Goal: Information Seeking & Learning: Find specific fact

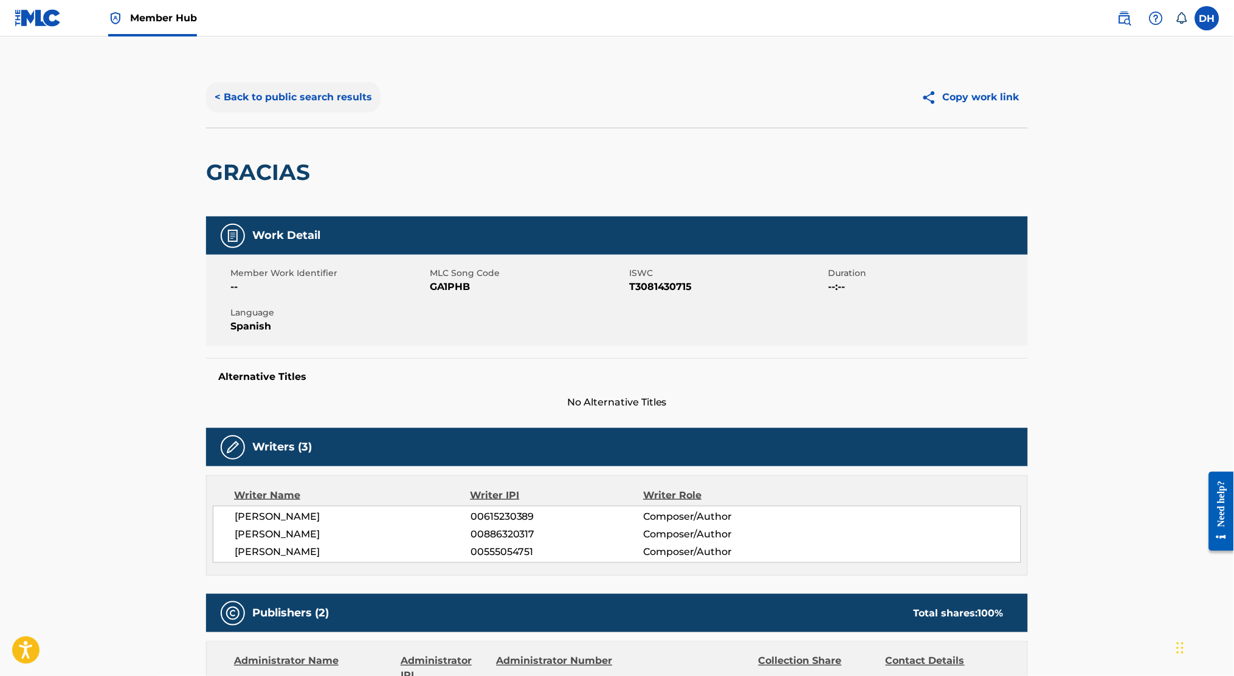
click at [266, 91] on button "< Back to public search results" at bounding box center [293, 97] width 174 height 30
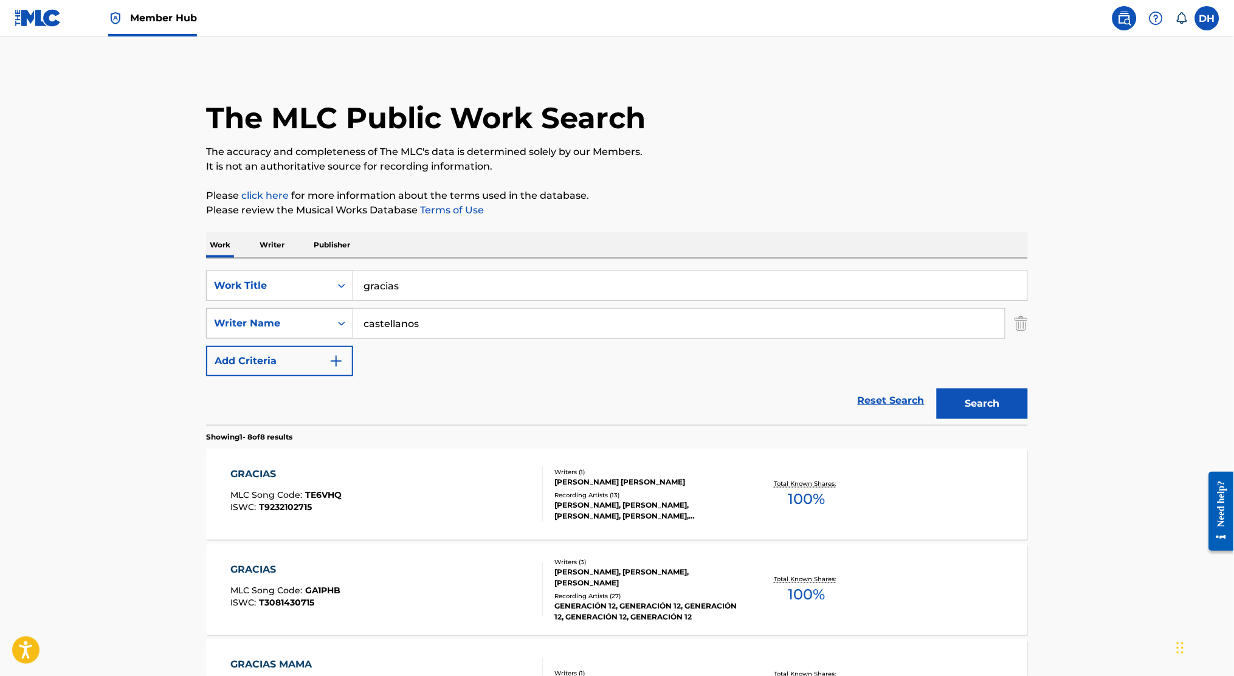
scroll to position [174, 0]
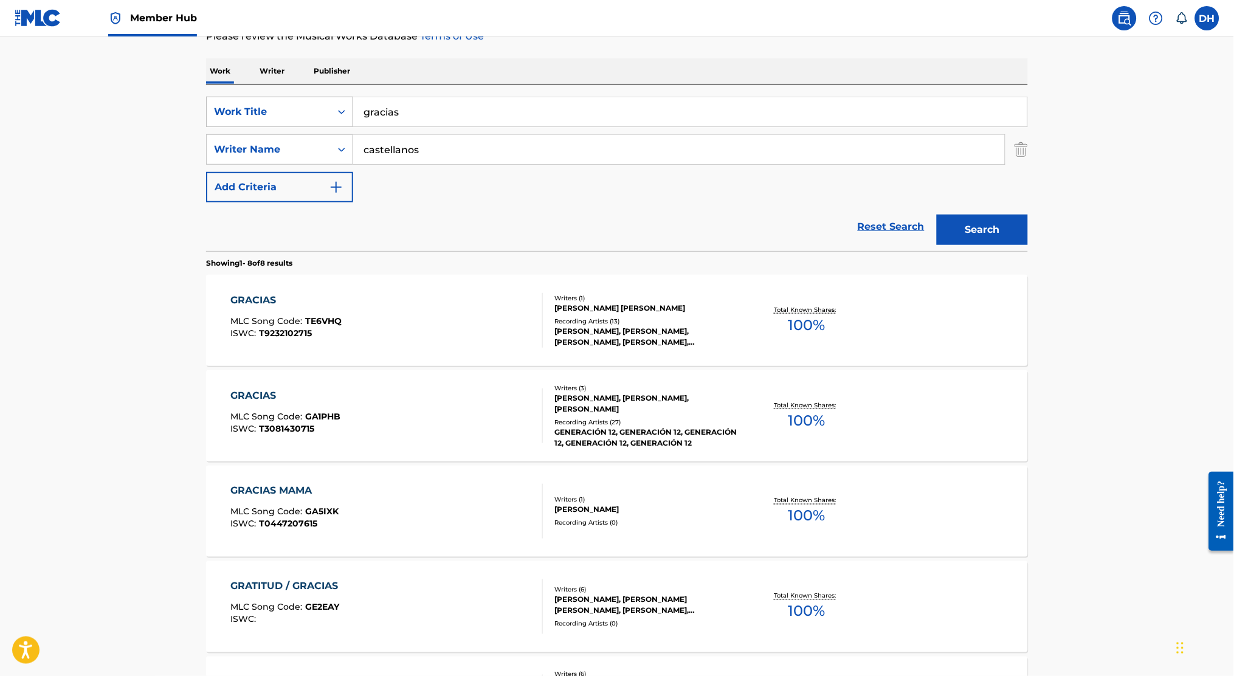
drag, startPoint x: 406, startPoint y: 123, endPoint x: 351, endPoint y: 115, distance: 55.3
click at [351, 115] on div "SearchWithCriteria1a0772bd-e89d-4ff9-92b8-0664d2d99e37 Work Title gracias" at bounding box center [617, 112] width 822 height 30
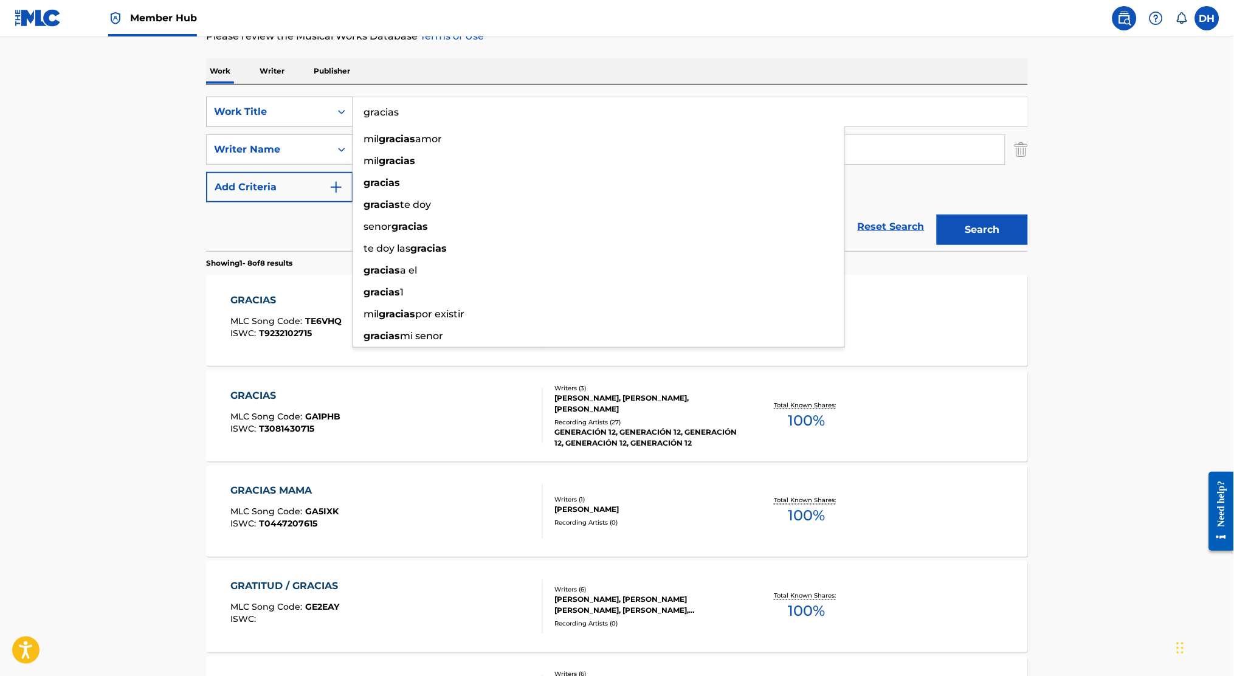
paste input "HAY OTRA SALIDA"
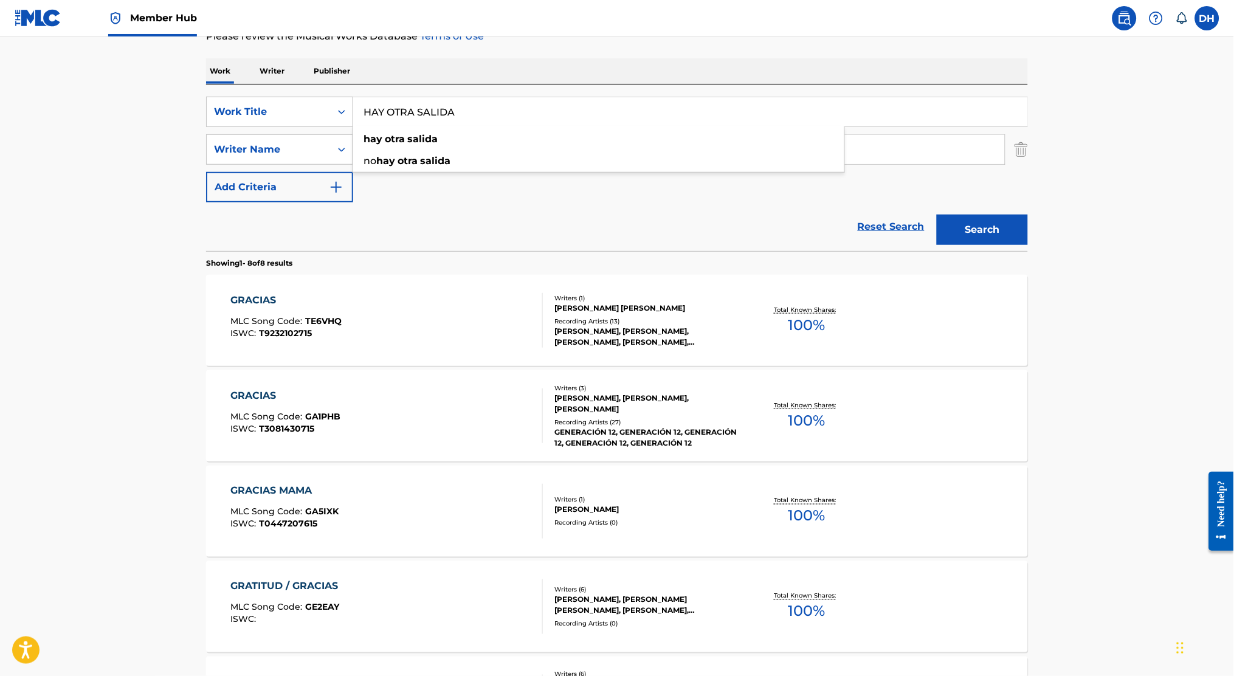
type input "HAY OTRA SALIDA"
click at [268, 240] on div "Reset Search Search" at bounding box center [617, 226] width 822 height 49
drag, startPoint x: 442, startPoint y: 156, endPoint x: 315, endPoint y: 137, distance: 128.4
click at [315, 137] on div "SearchWithCriteriaf6dcdb20-9d7d-4f28-892b-073ddfe6dce7 Writer Name [PERSON_NAME]" at bounding box center [617, 149] width 822 height 30
type input "king"
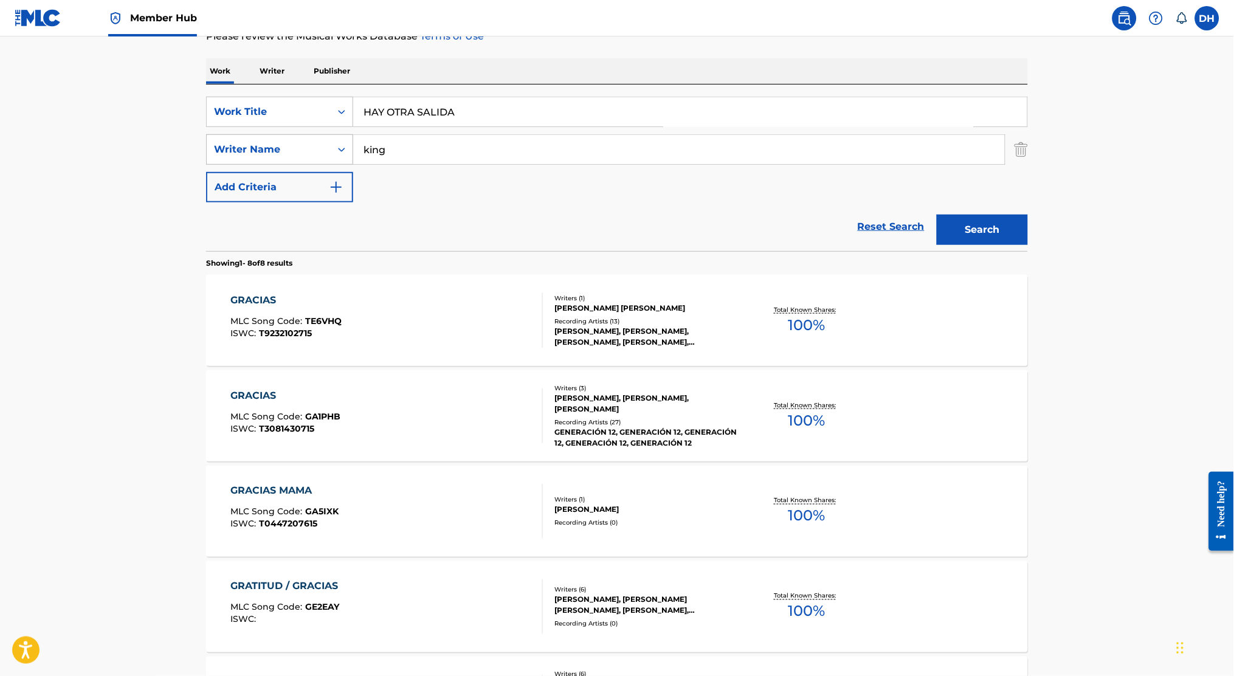
click at [937, 215] on button "Search" at bounding box center [982, 230] width 91 height 30
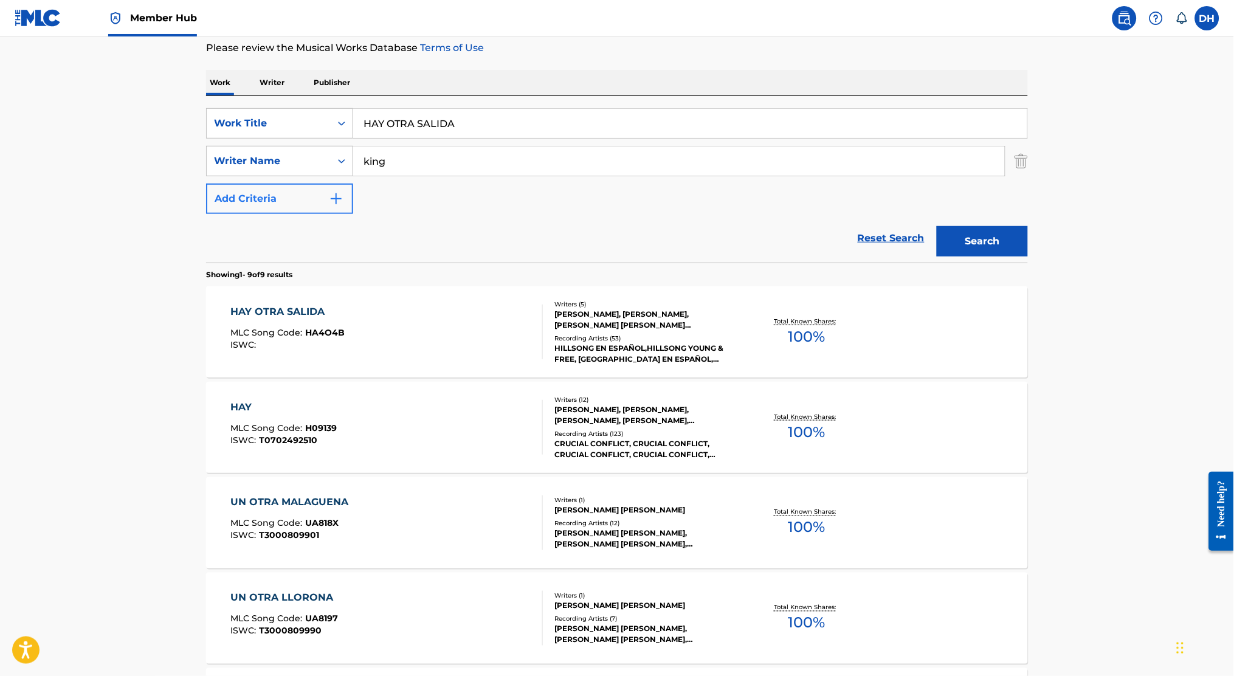
scroll to position [164, 0]
click at [361, 340] on div "HAY OTRA SALIDA MLC Song Code : HA4O4B ISWC :" at bounding box center [387, 330] width 313 height 55
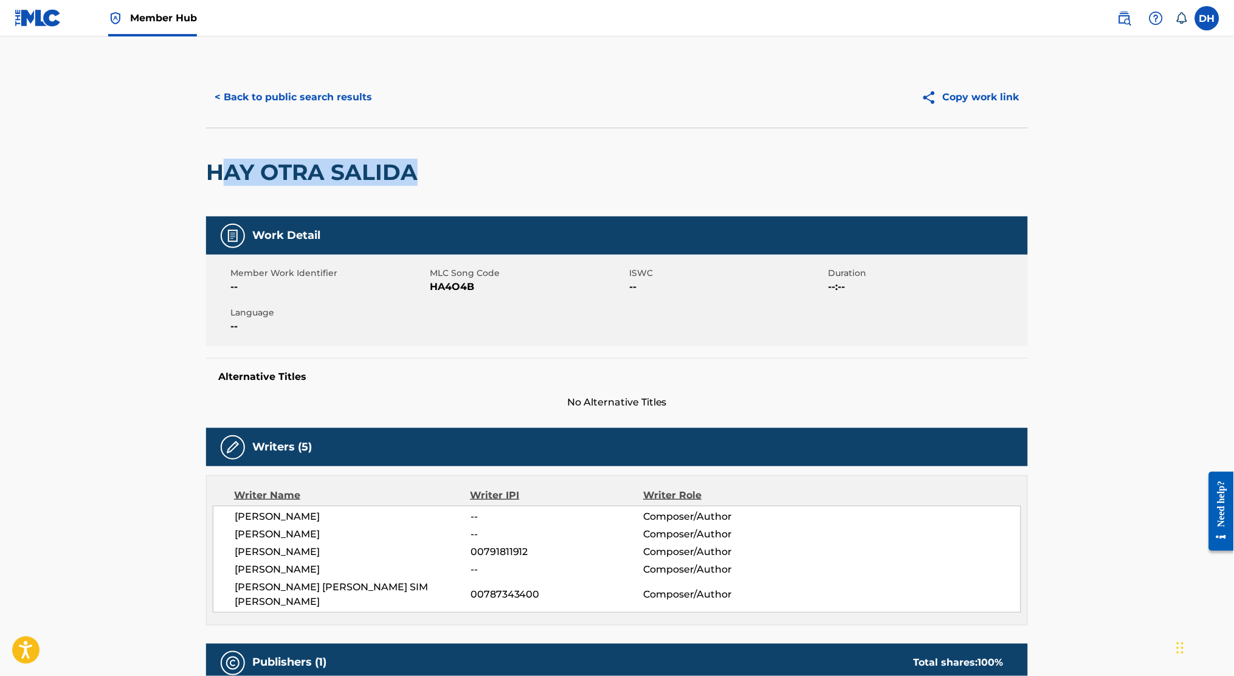
drag, startPoint x: 447, startPoint y: 201, endPoint x: 215, endPoint y: 155, distance: 236.8
click at [215, 155] on div "HAY OTRA SALIDA" at bounding box center [617, 172] width 822 height 89
drag, startPoint x: 215, startPoint y: 155, endPoint x: 195, endPoint y: 177, distance: 30.1
click at [219, 178] on h2 "HAY OTRA SALIDA" at bounding box center [315, 172] width 218 height 27
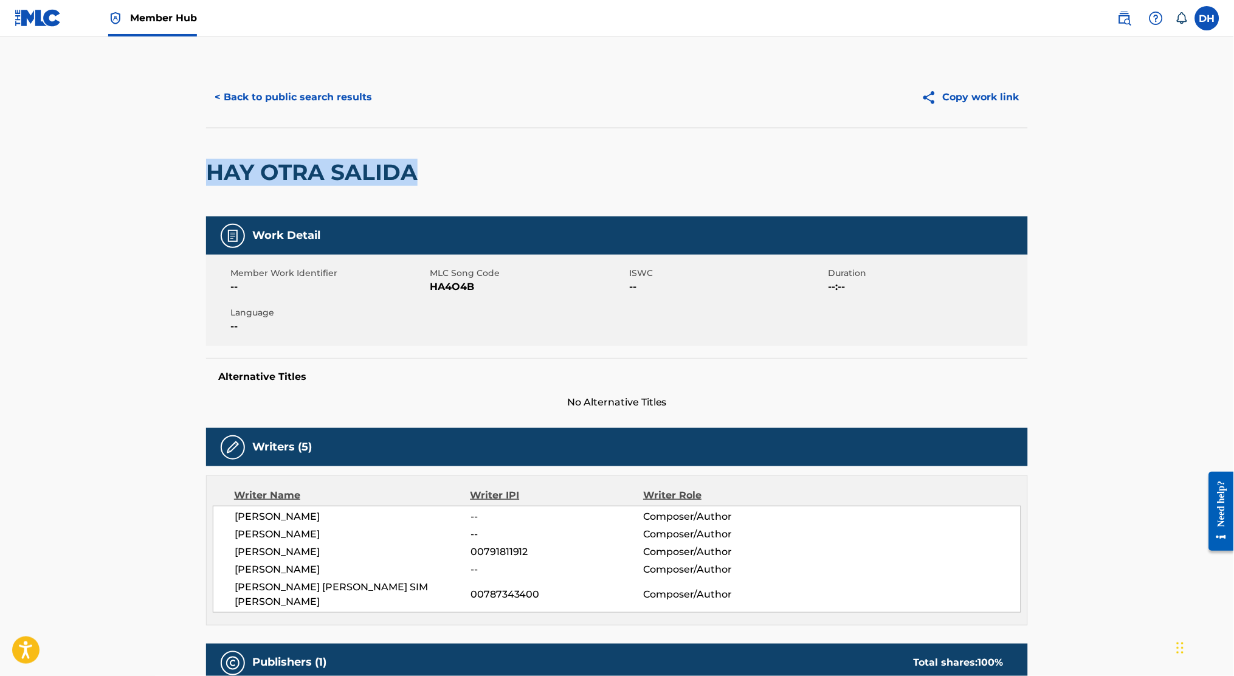
drag, startPoint x: 203, startPoint y: 172, endPoint x: 430, endPoint y: 173, distance: 227.4
copy h2 "HAY OTRA SALIDA"
click at [430, 173] on div "HAY OTRA SALIDA" at bounding box center [617, 172] width 822 height 89
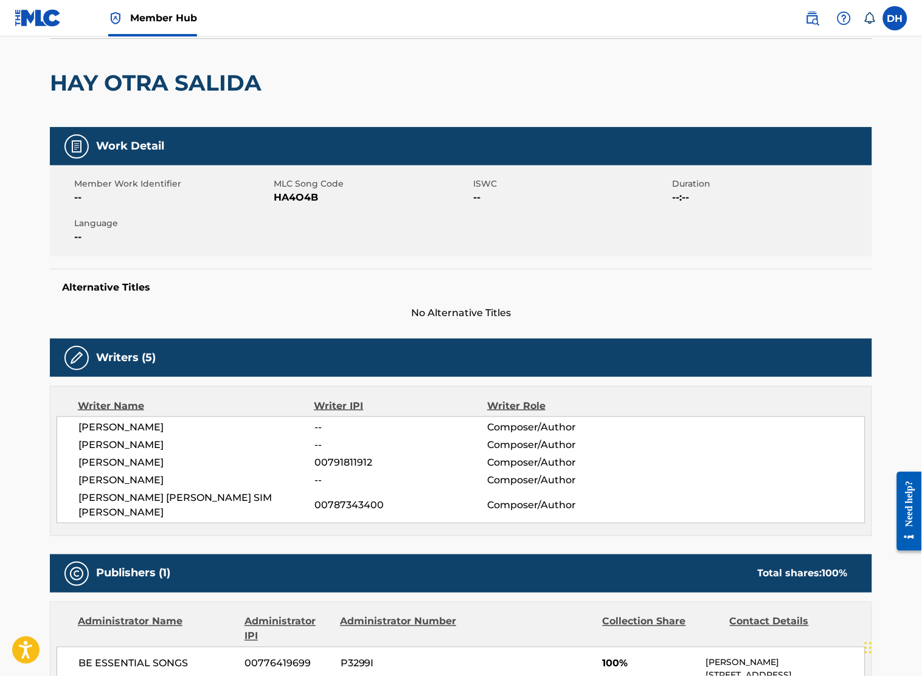
scroll to position [85, 0]
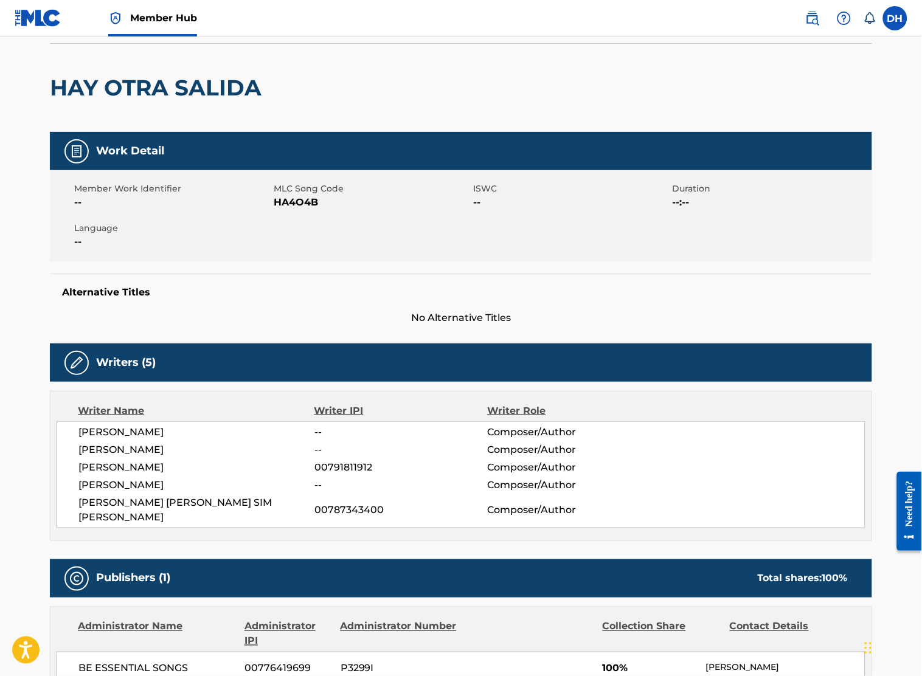
click at [511, 71] on div "HAY OTRA SALIDA" at bounding box center [461, 87] width 822 height 89
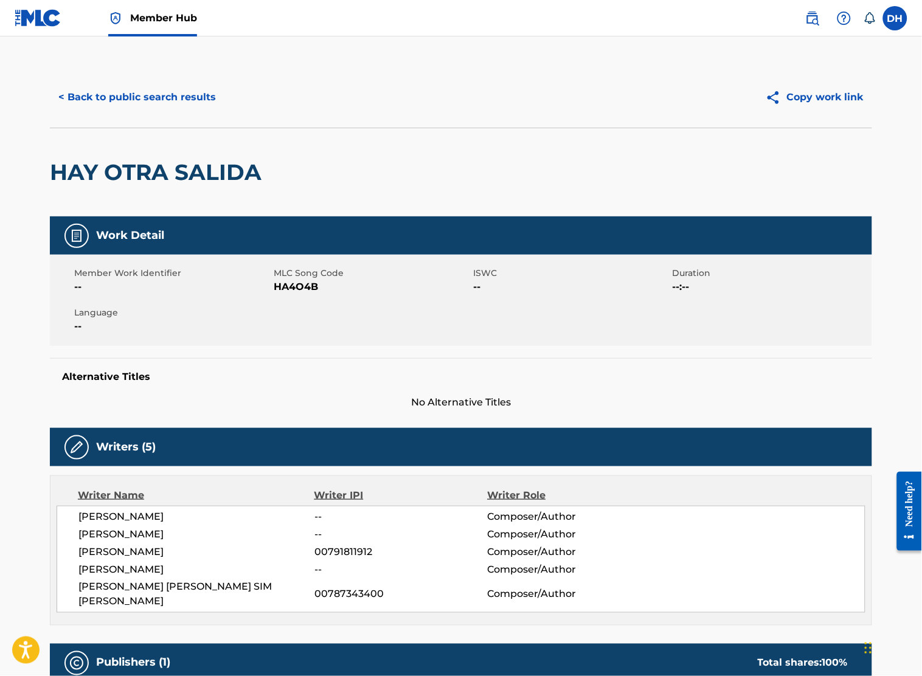
scroll to position [821, 0]
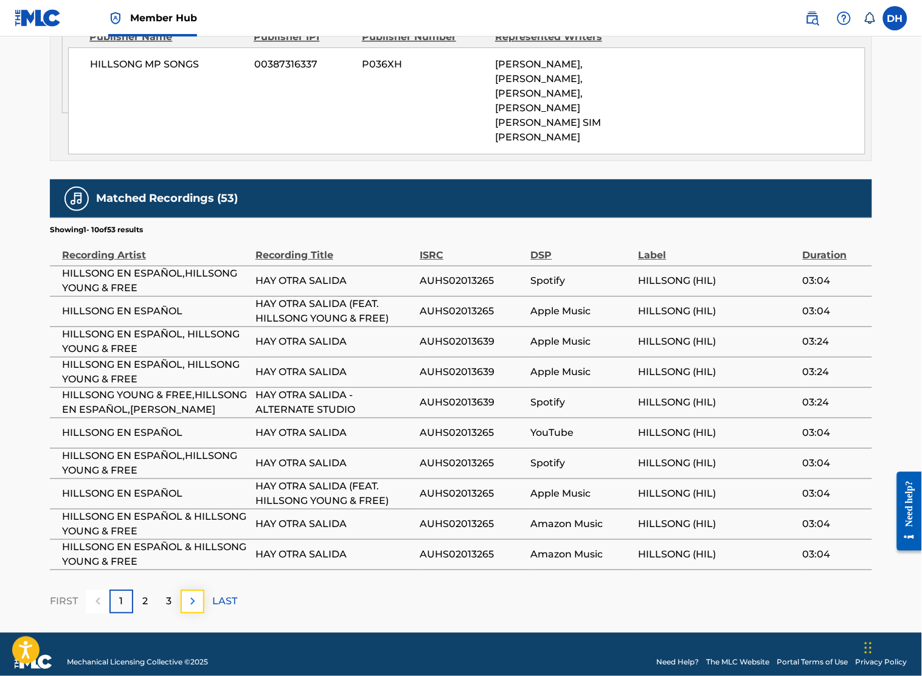
click at [196, 590] on button at bounding box center [193, 602] width 24 height 24
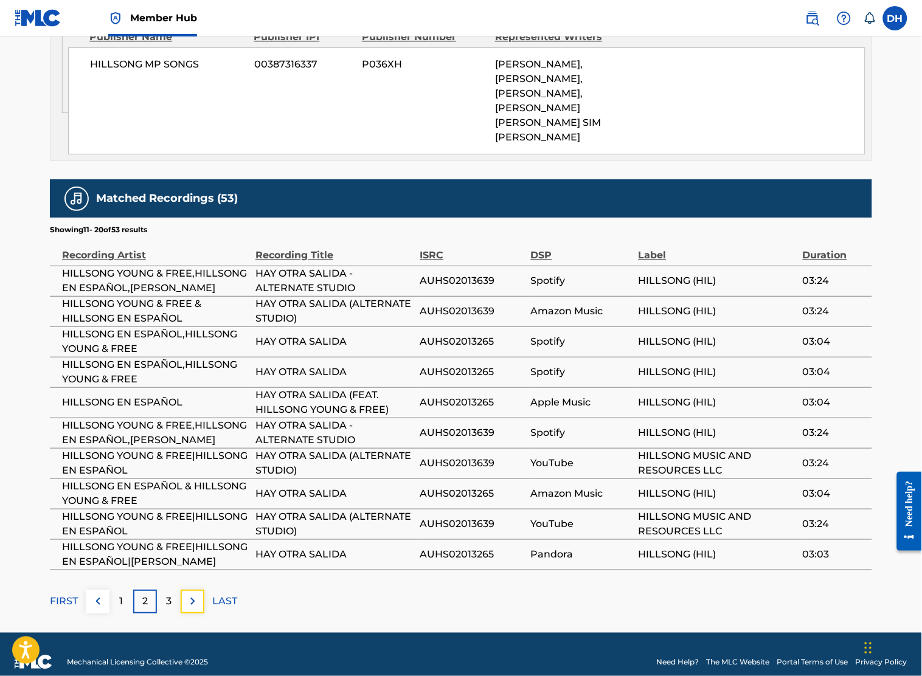
click at [196, 590] on button at bounding box center [193, 602] width 24 height 24
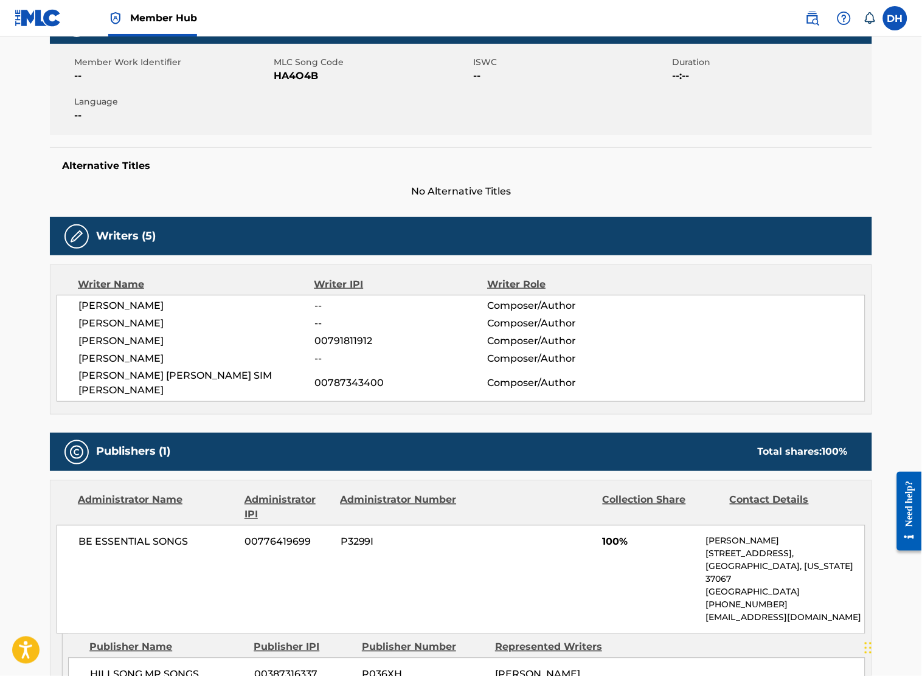
scroll to position [0, 0]
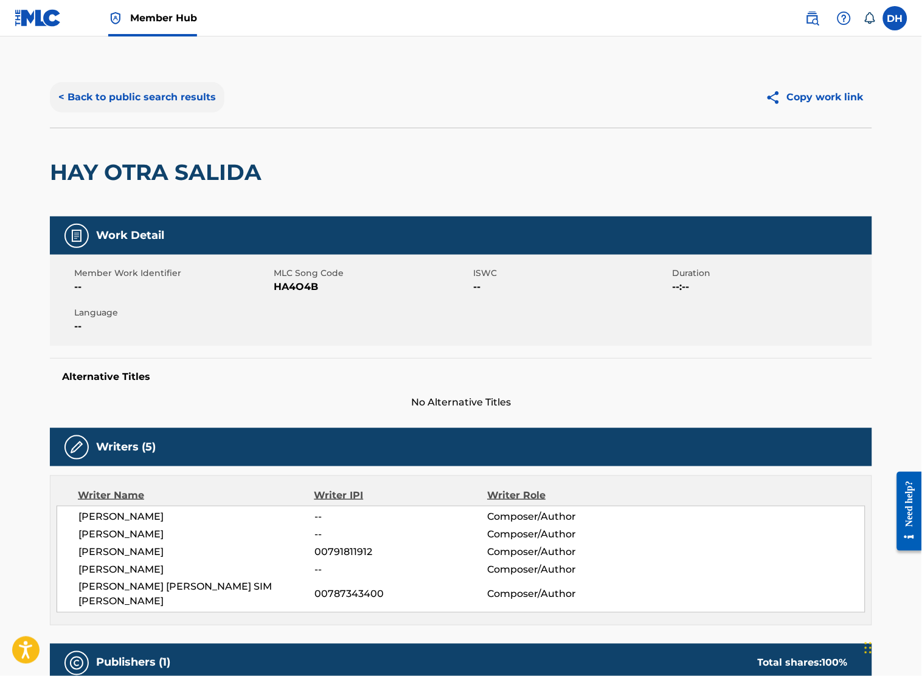
click at [187, 105] on button "< Back to public search results" at bounding box center [137, 97] width 174 height 30
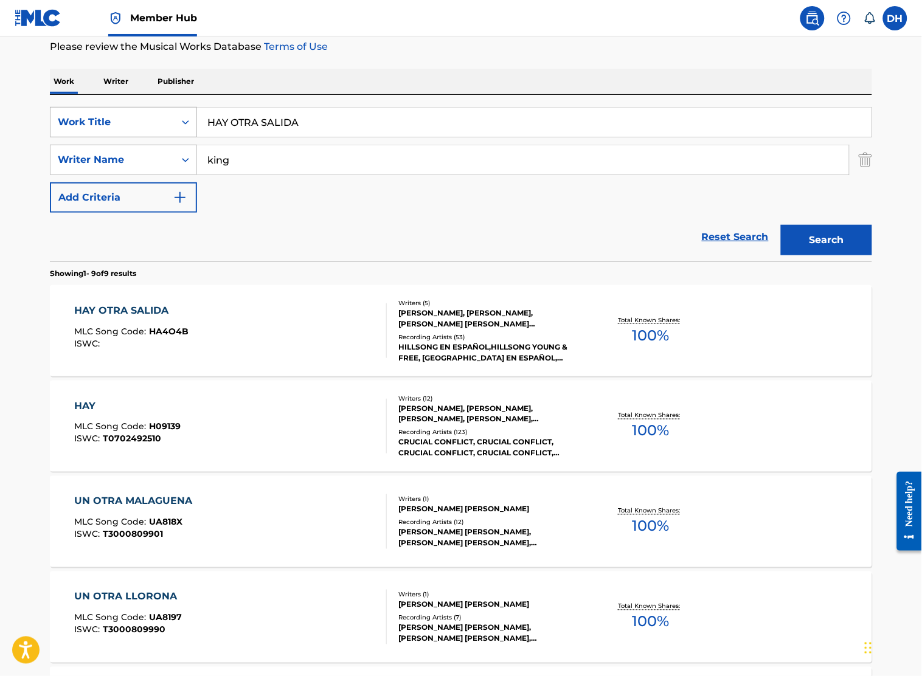
drag, startPoint x: 344, startPoint y: 117, endPoint x: 91, endPoint y: 123, distance: 252.4
click at [91, 123] on div "SearchWithCriteria1a0772bd-e89d-4ff9-92b8-0664d2d99e37 Work Title HAY OTRA SALI…" at bounding box center [461, 122] width 822 height 30
click at [801, 232] on button "Search" at bounding box center [826, 240] width 91 height 30
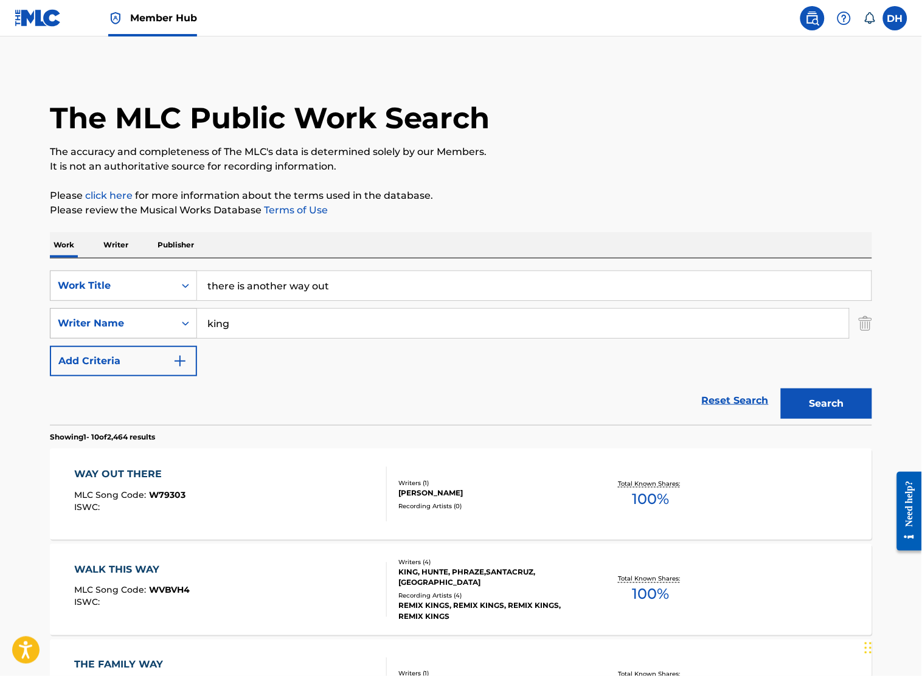
drag, startPoint x: 238, startPoint y: 306, endPoint x: 98, endPoint y: 324, distance: 140.9
click at [98, 324] on div "SearchWithCriteria1a0772bd-e89d-4ff9-92b8-0664d2d99e37 Work Title there is anot…" at bounding box center [461, 324] width 822 height 106
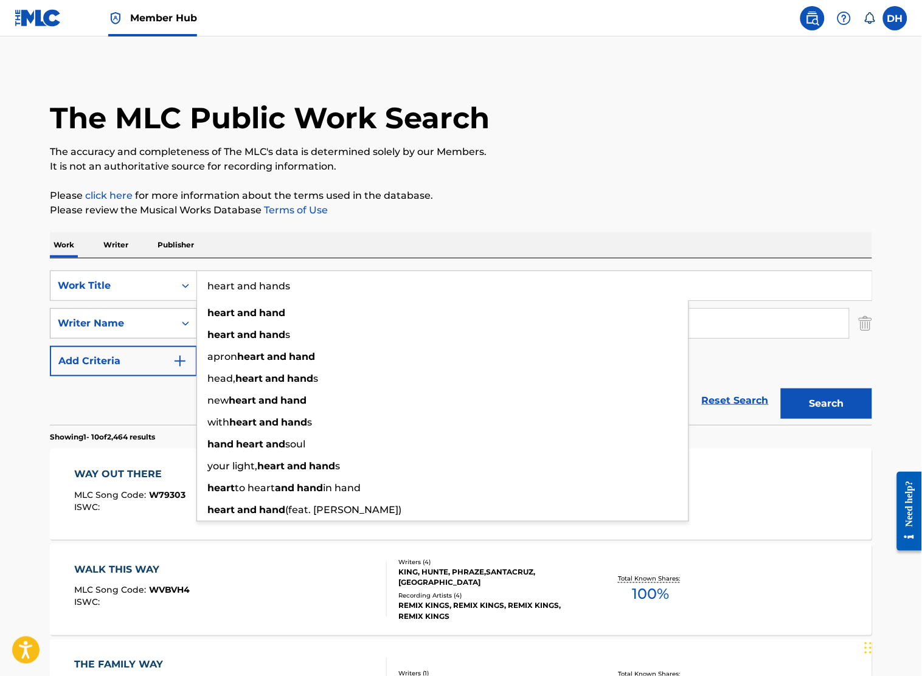
type input "heart and hands"
click at [781, 389] on button "Search" at bounding box center [826, 404] width 91 height 30
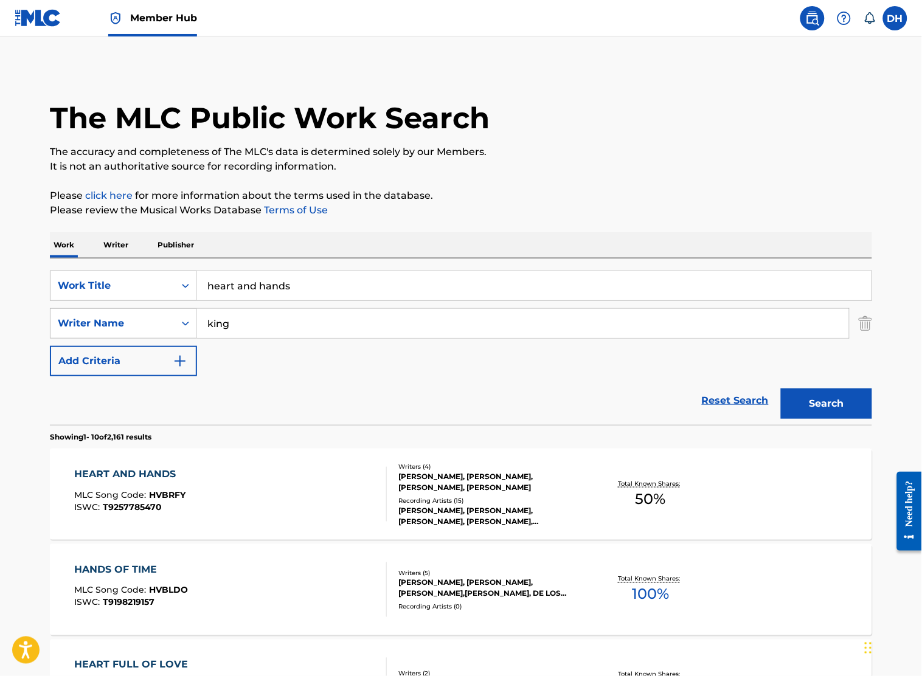
click at [79, 482] on div "HEART AND HANDS MLC Song Code : HVBRFY ISWC : T9257785470" at bounding box center [130, 494] width 111 height 55
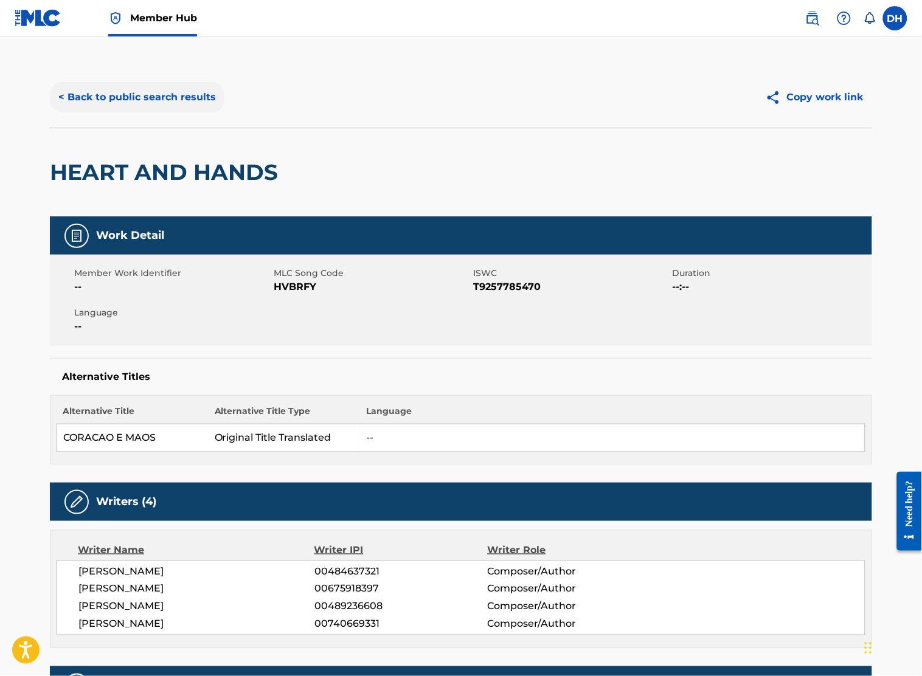
click at [102, 89] on button "< Back to public search results" at bounding box center [137, 97] width 174 height 30
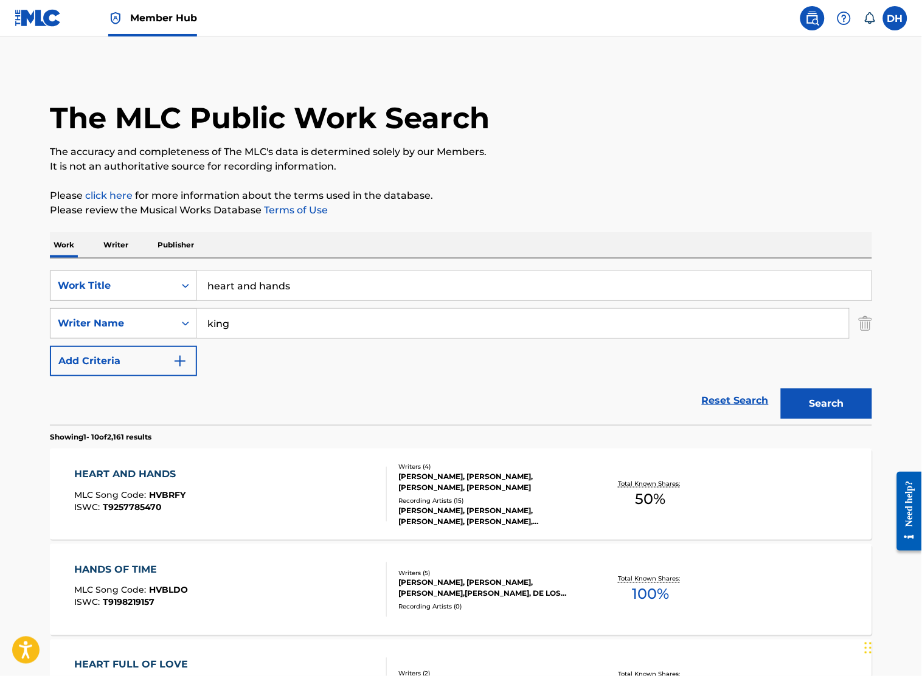
drag, startPoint x: 332, startPoint y: 284, endPoint x: 67, endPoint y: 294, distance: 265.3
click at [67, 294] on div "SearchWithCriteria1a0772bd-e89d-4ff9-92b8-0664d2d99e37 Work Title heart and han…" at bounding box center [461, 286] width 822 height 30
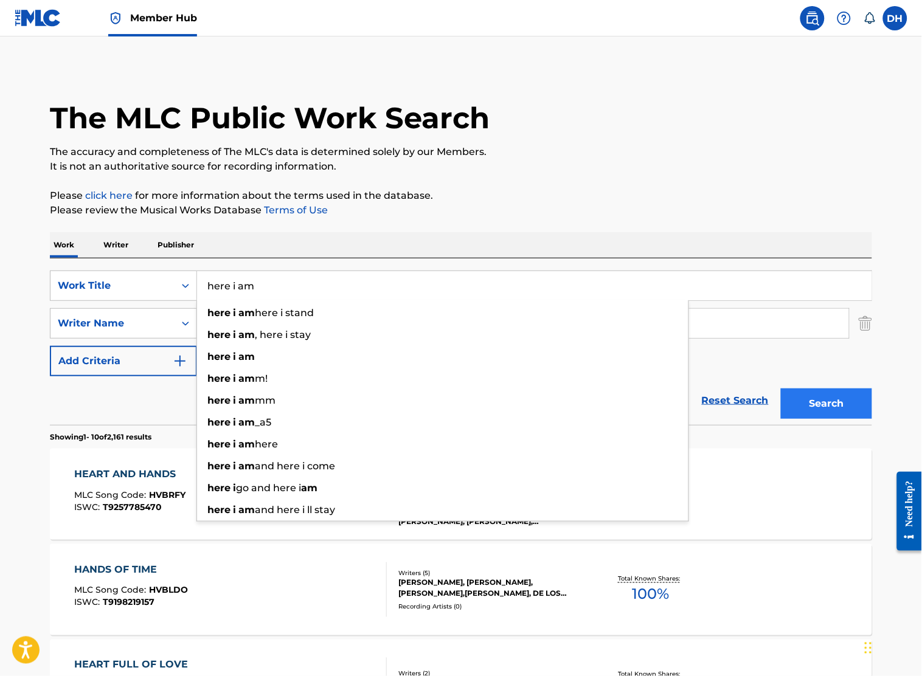
type input "here i am"
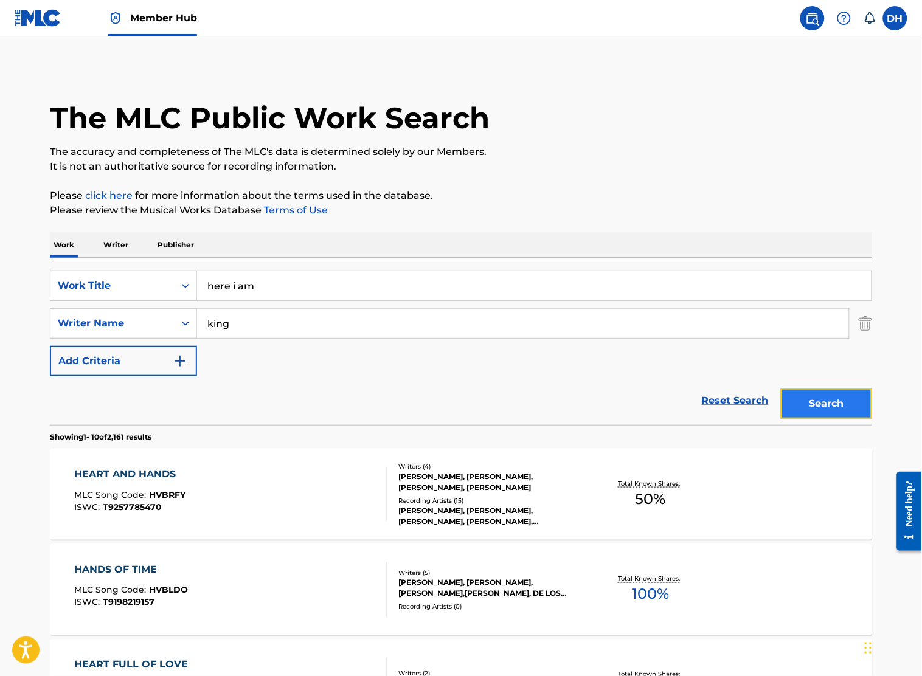
click at [834, 406] on button "Search" at bounding box center [826, 404] width 91 height 30
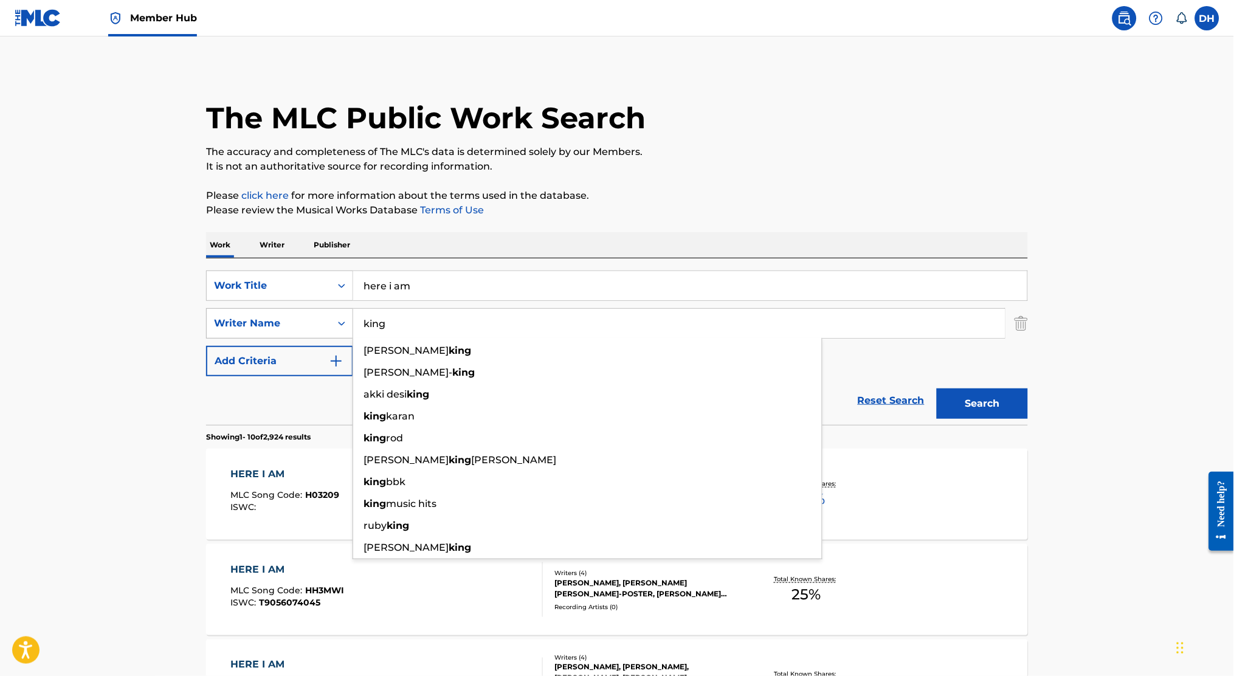
drag, startPoint x: 410, startPoint y: 330, endPoint x: 256, endPoint y: 320, distance: 154.1
click at [256, 320] on div "SearchWithCriteriaf6dcdb20-9d7d-4f28-892b-073ddfe6dce7 Writer Name [PERSON_NAME…" at bounding box center [617, 323] width 822 height 30
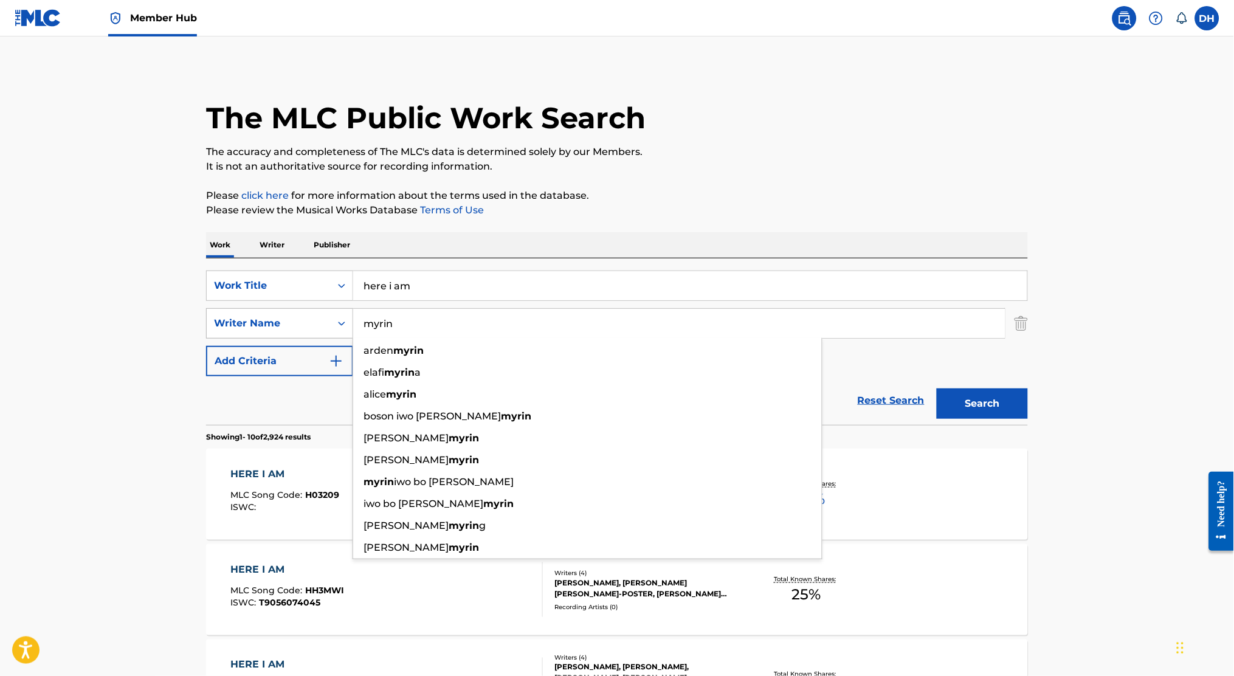
click at [937, 389] on button "Search" at bounding box center [982, 404] width 91 height 30
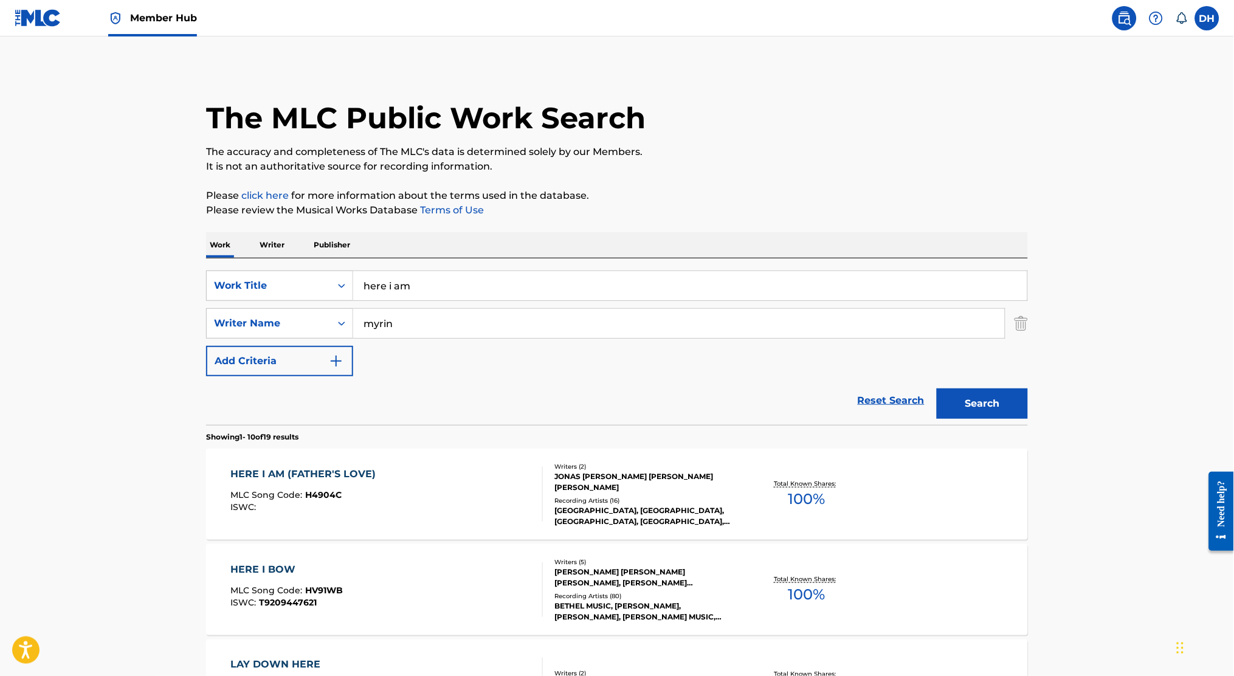
click at [469, 291] on input "here i am" at bounding box center [690, 285] width 674 height 29
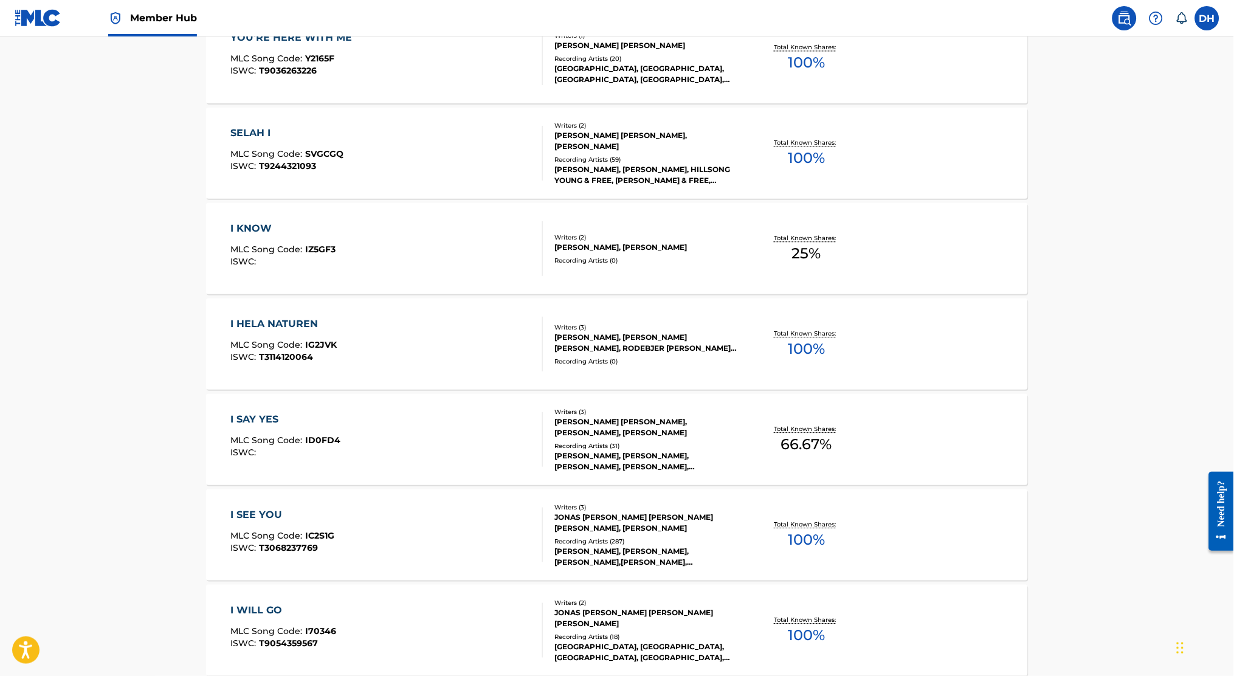
scroll to position [849, 0]
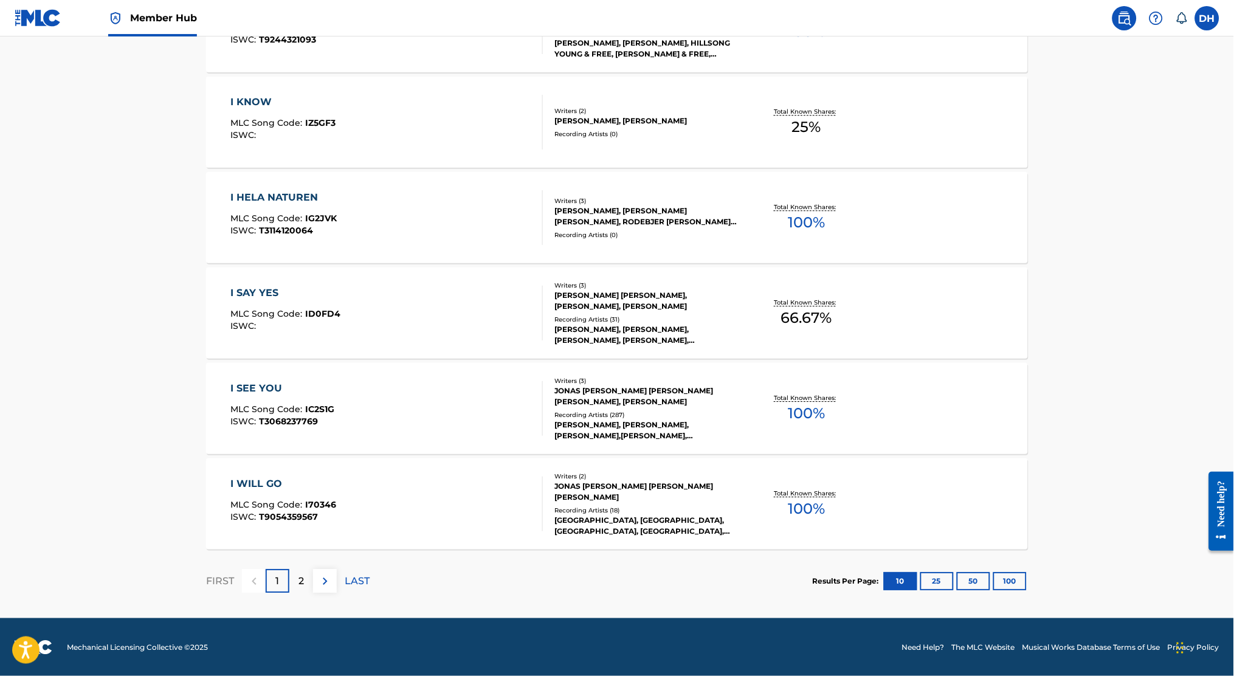
drag, startPoint x: 469, startPoint y: 291, endPoint x: 451, endPoint y: 696, distance: 405.3
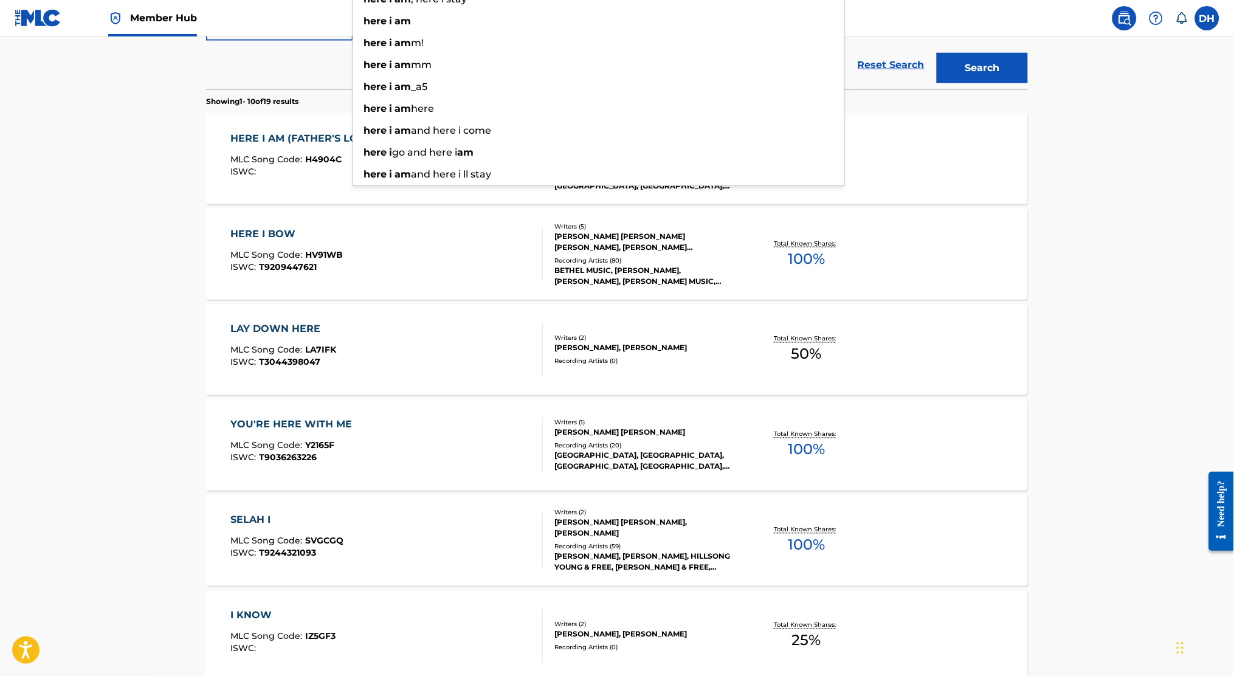
scroll to position [0, 0]
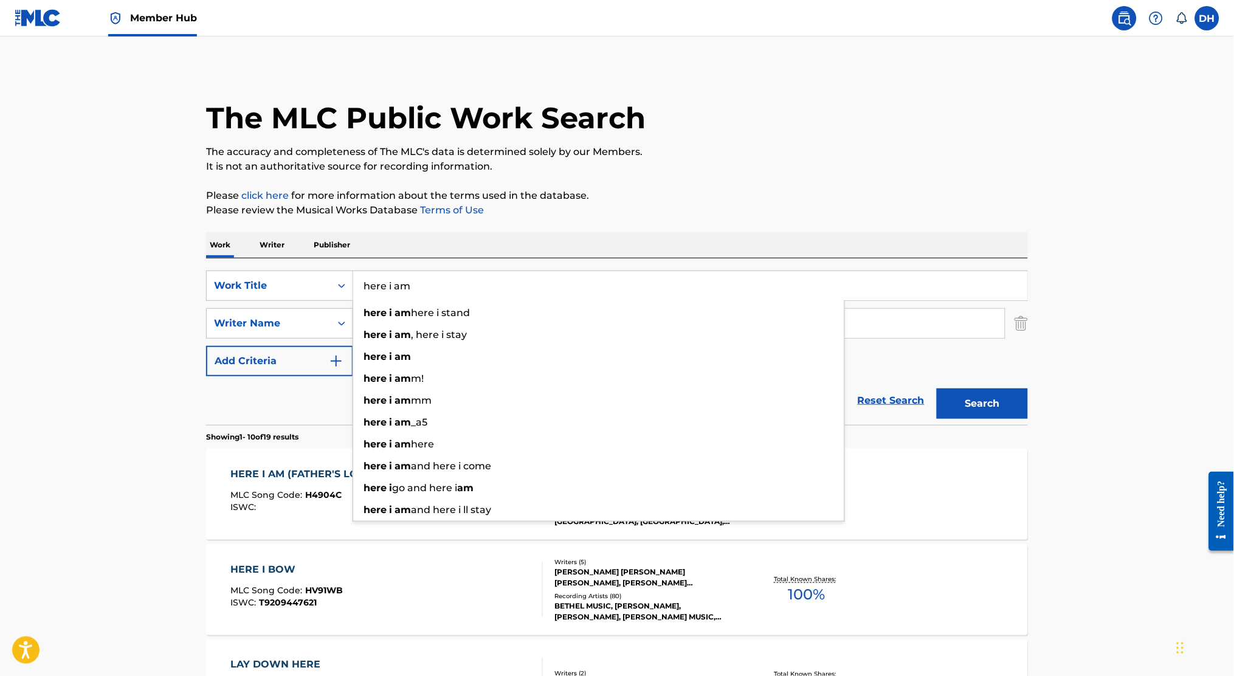
click at [553, 240] on div "Work Writer Publisher" at bounding box center [617, 245] width 822 height 26
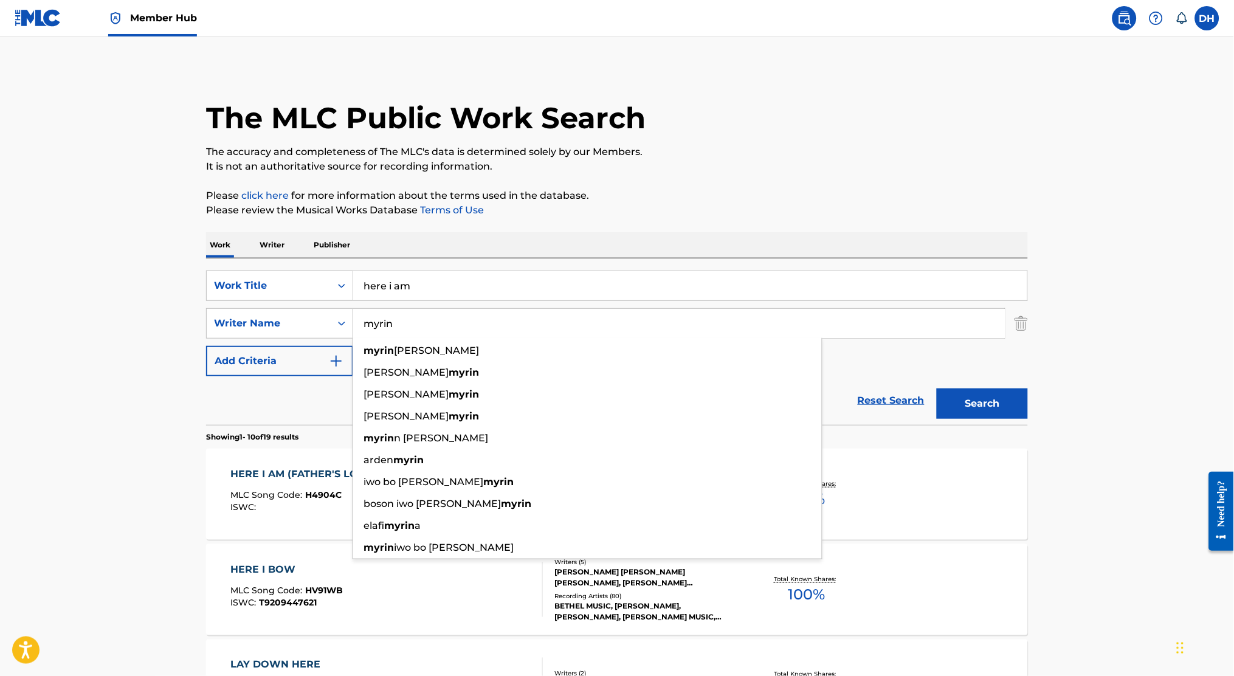
drag, startPoint x: 429, startPoint y: 334, endPoint x: 328, endPoint y: 344, distance: 101.5
click at [328, 344] on div "SearchWithCriteria1a0772bd-e89d-4ff9-92b8-0664d2d99e37 Work Title here i am Sea…" at bounding box center [617, 324] width 822 height 106
type input "[PERSON_NAME]"
click at [937, 389] on button "Search" at bounding box center [982, 404] width 91 height 30
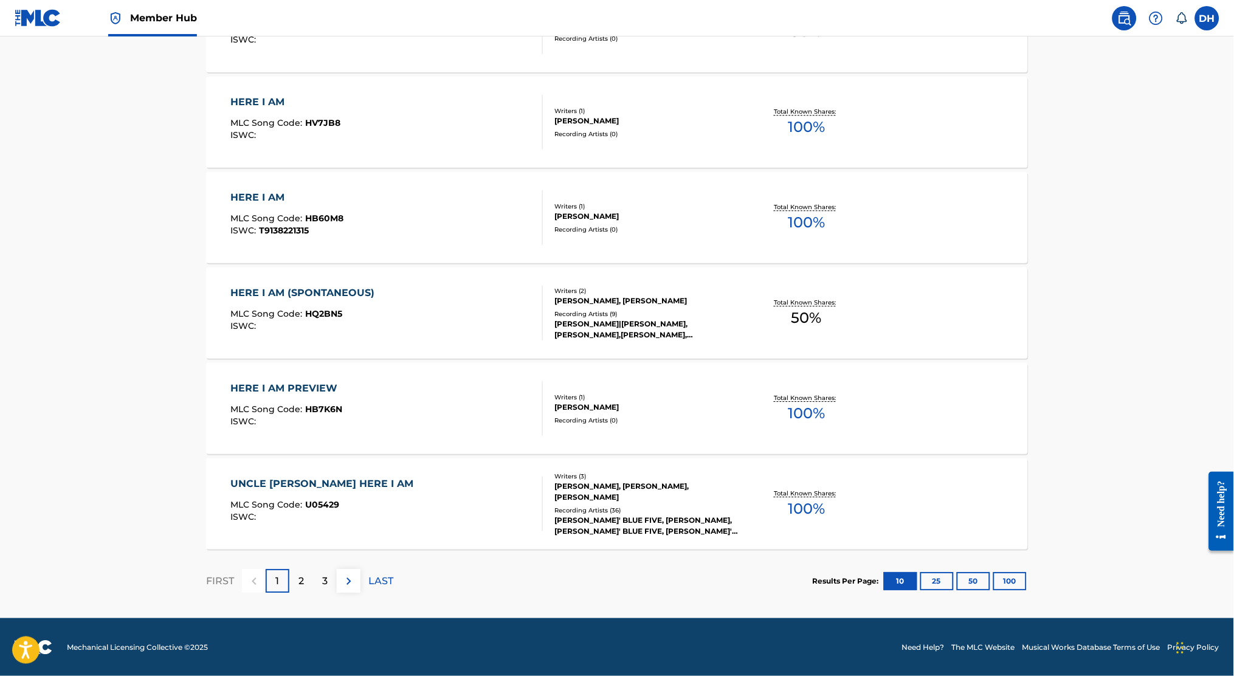
scroll to position [849, 0]
click at [337, 330] on div "ISWC :" at bounding box center [306, 326] width 150 height 9
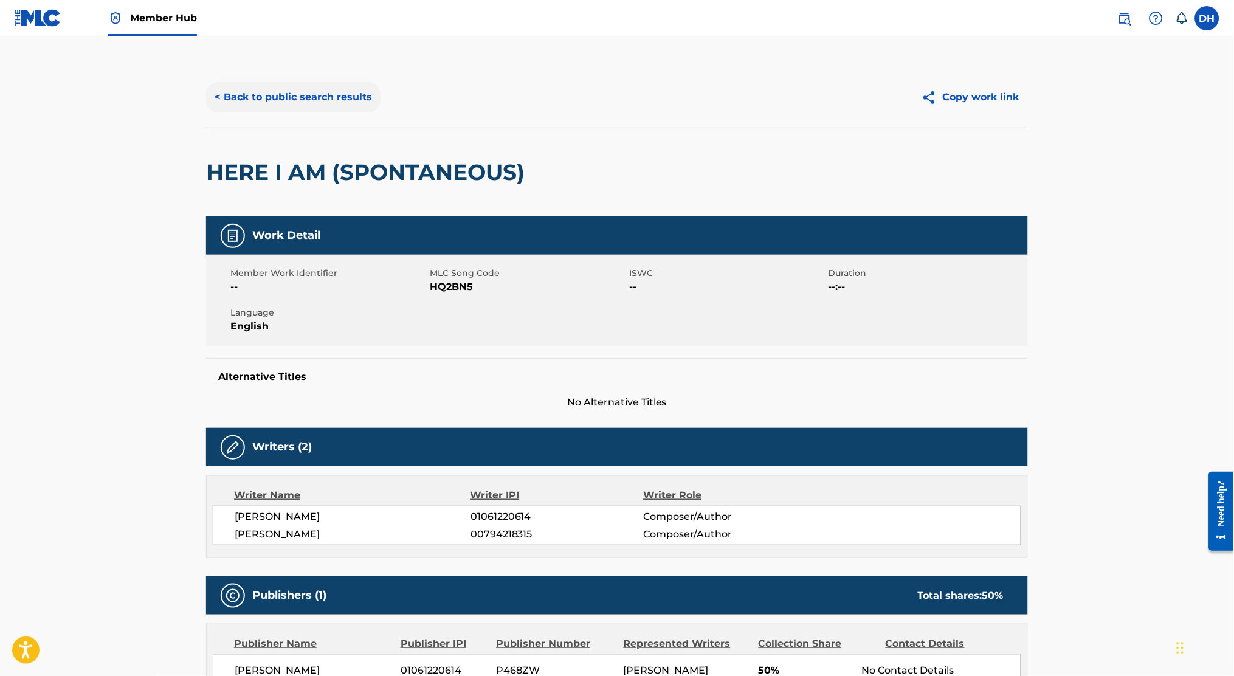
click at [324, 106] on button "< Back to public search results" at bounding box center [293, 97] width 174 height 30
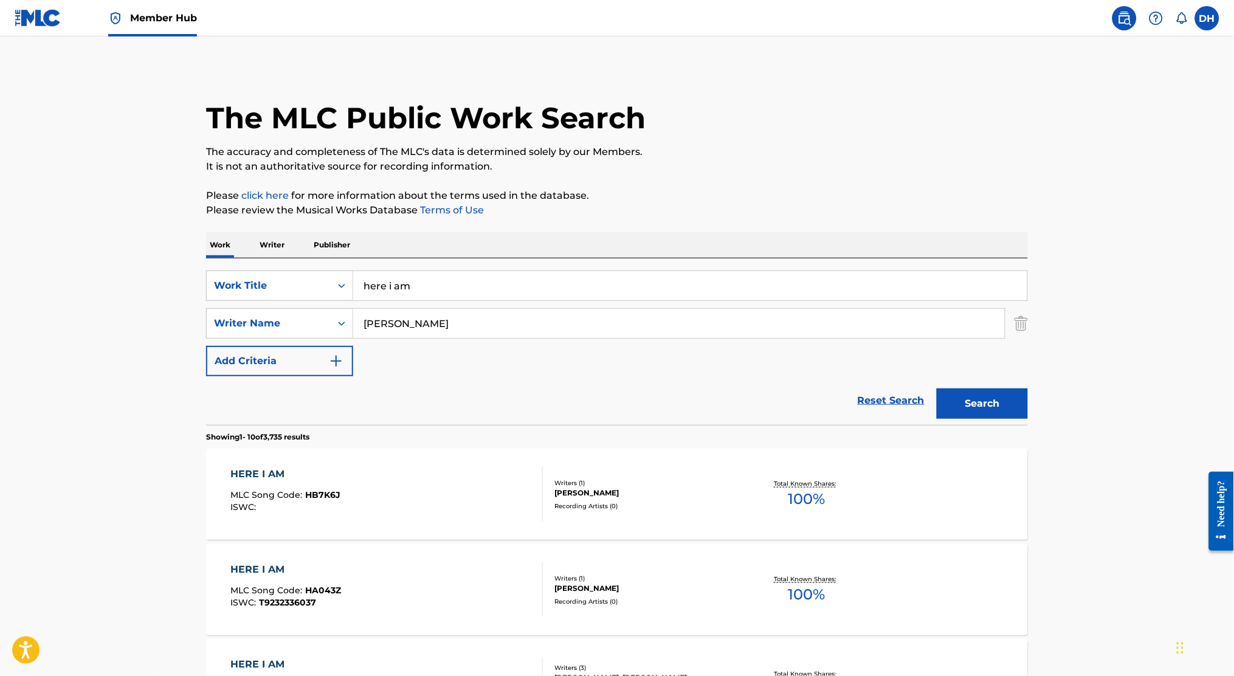
drag, startPoint x: 417, startPoint y: 282, endPoint x: 335, endPoint y: 269, distance: 83.1
click at [335, 269] on div "SearchWithCriteria1a0772bd-e89d-4ff9-92b8-0664d2d99e37 Work Title here i am Sea…" at bounding box center [617, 341] width 822 height 167
drag, startPoint x: 444, startPoint y: 289, endPoint x: 334, endPoint y: 288, distance: 110.7
click at [334, 288] on div "SearchWithCriteria1a0772bd-e89d-4ff9-92b8-0664d2d99e37 Work Title here i am" at bounding box center [617, 286] width 822 height 30
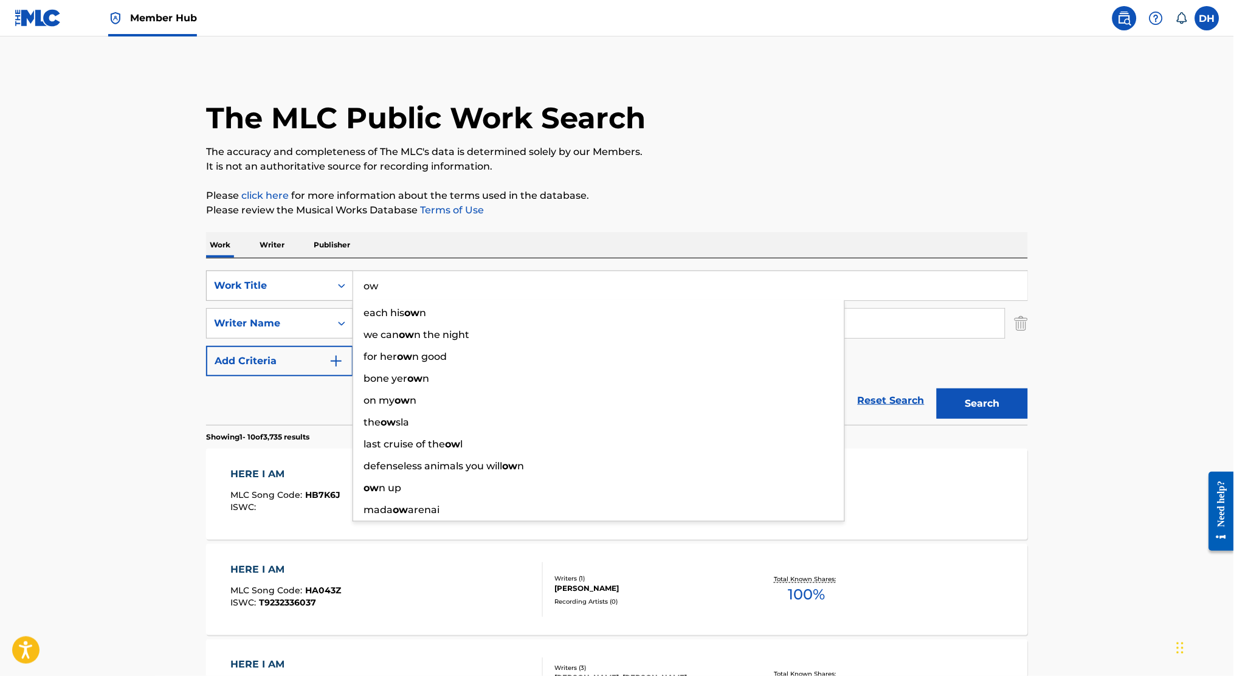
type input "o"
type input "how sweet"
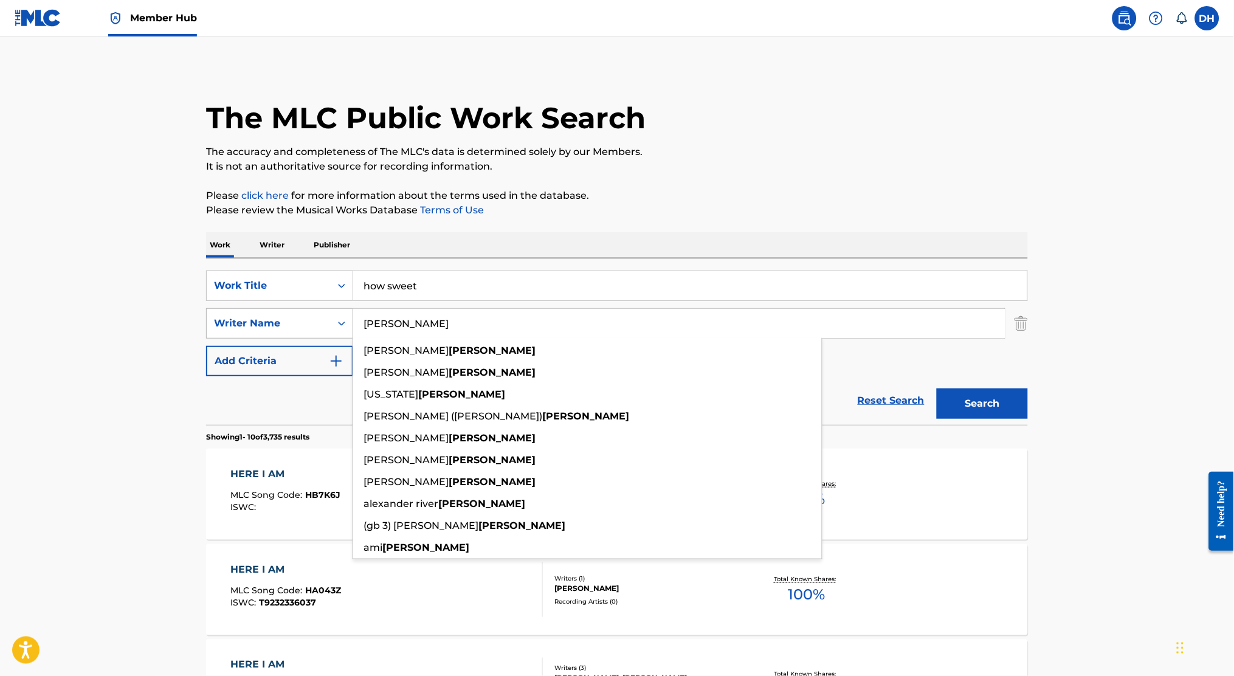
drag, startPoint x: 440, startPoint y: 315, endPoint x: 257, endPoint y: 310, distance: 183.7
click at [257, 310] on div "SearchWithCriteriaf6dcdb20-9d7d-4f28-892b-073ddfe6dce7 Writer Name [PERSON_NAME…" at bounding box center [617, 323] width 822 height 30
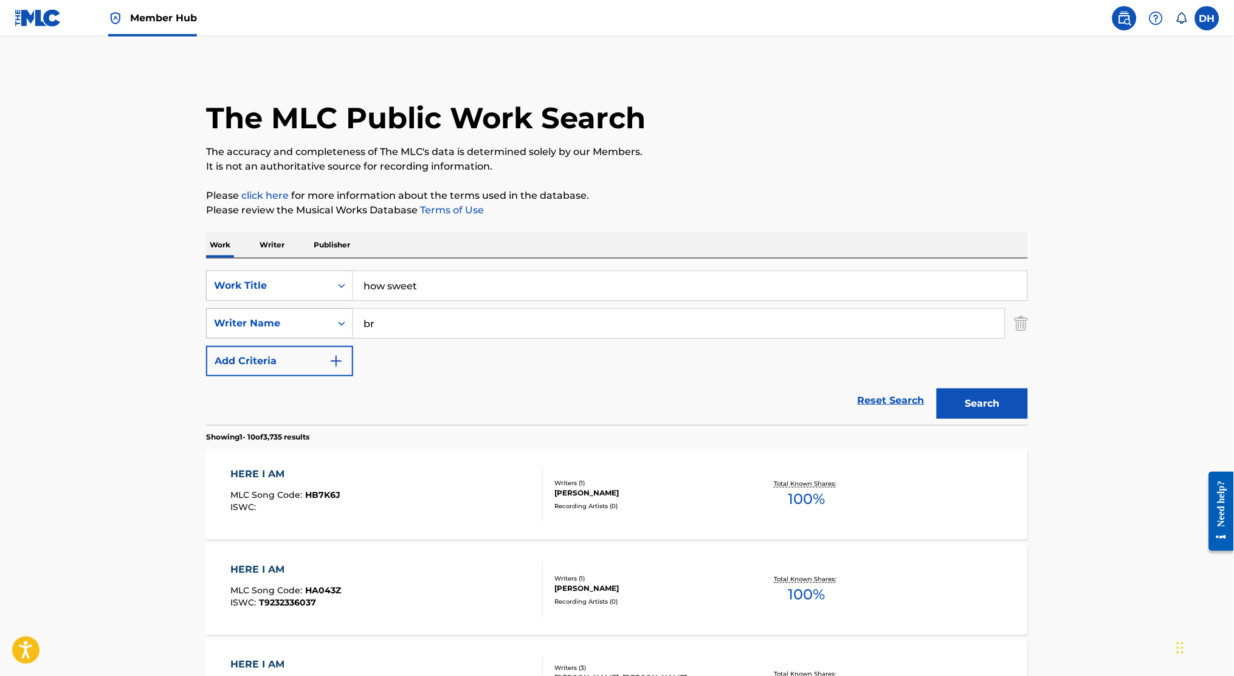
type input "b"
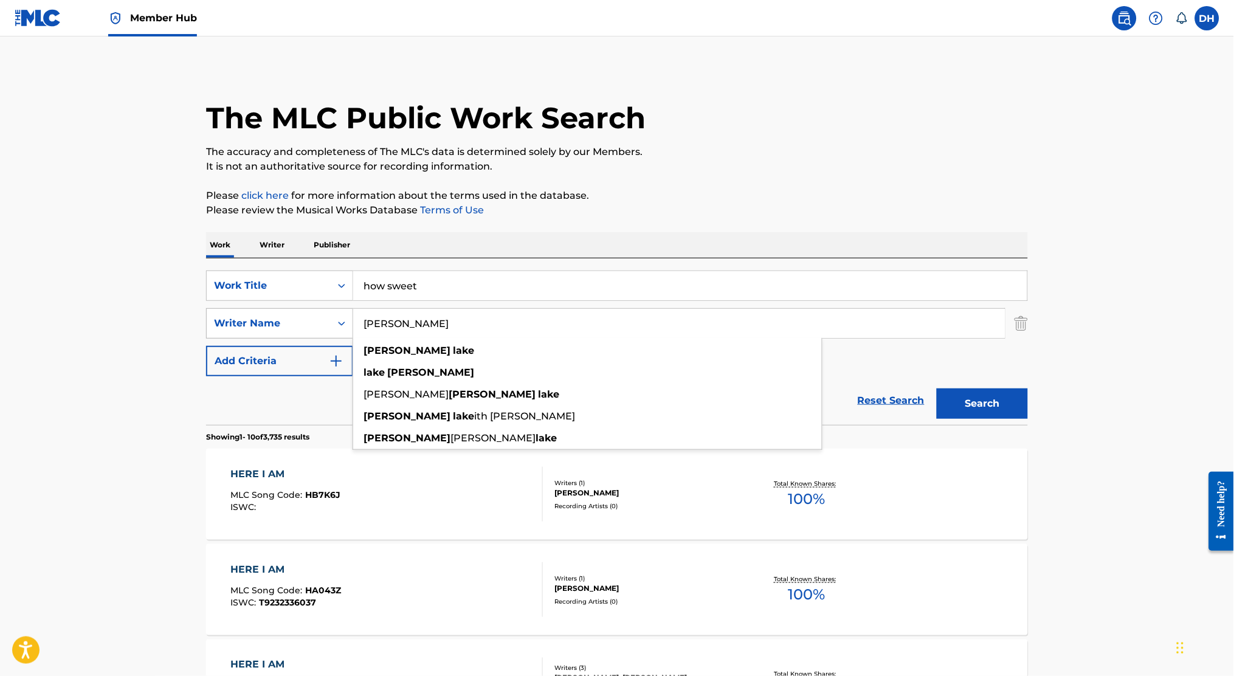
type input "[PERSON_NAME]"
click at [937, 389] on button "Search" at bounding box center [982, 404] width 91 height 30
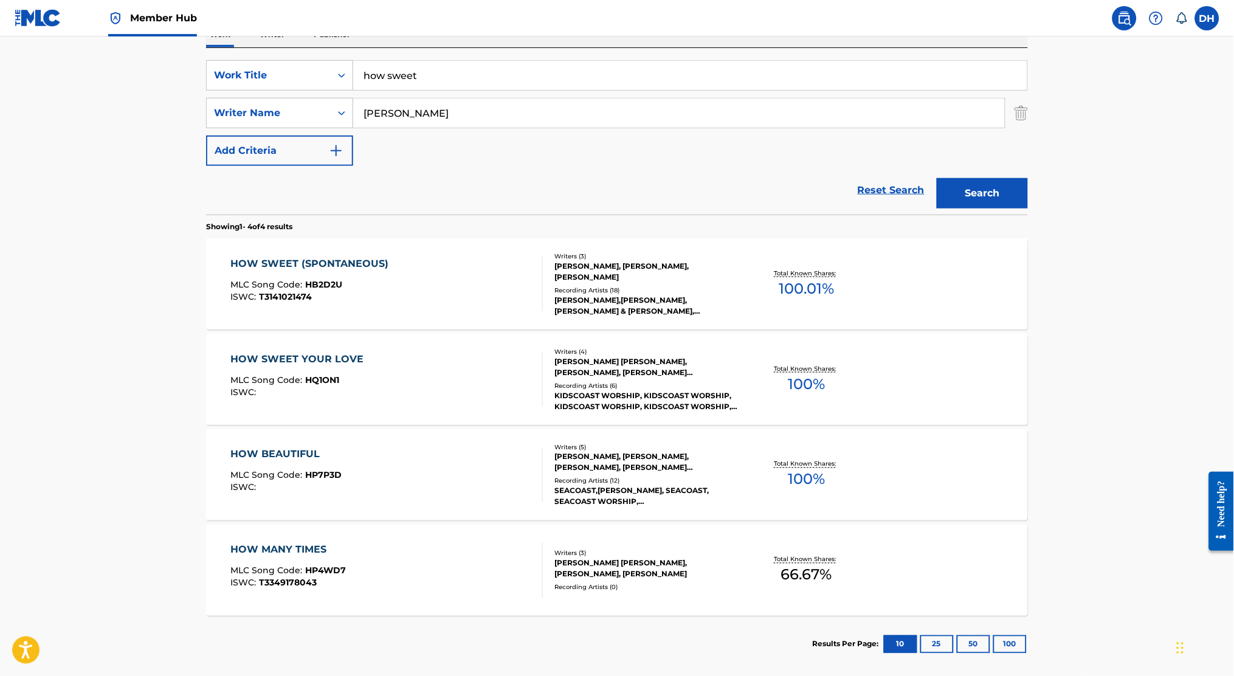
scroll to position [210, 0]
click at [372, 263] on div "HOW SWEET (SPONTANEOUS)" at bounding box center [313, 264] width 164 height 15
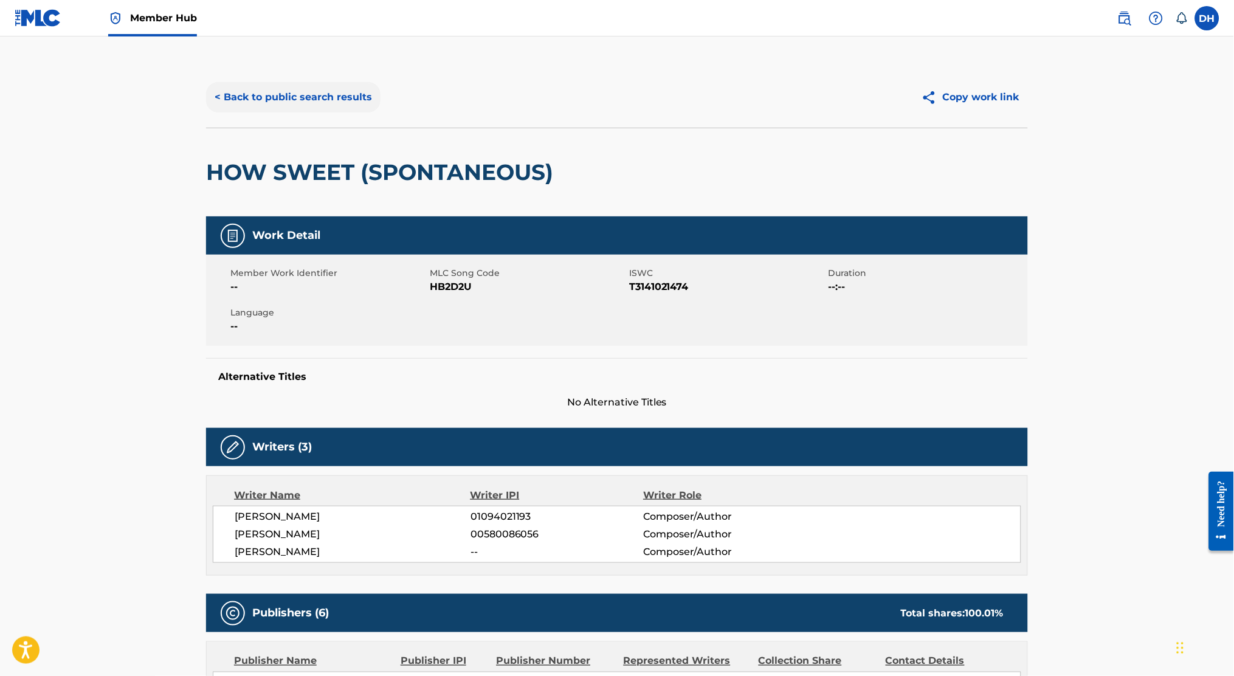
click at [258, 91] on button "< Back to public search results" at bounding box center [293, 97] width 174 height 30
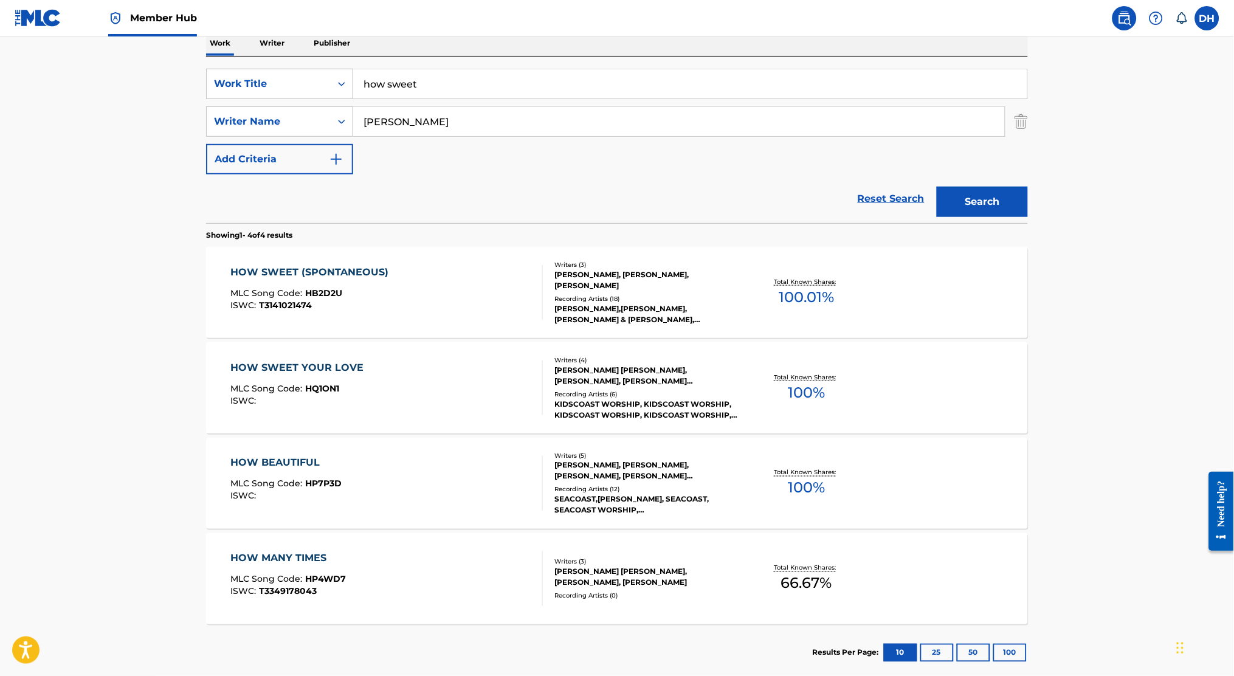
drag, startPoint x: 468, startPoint y: 85, endPoint x: 173, endPoint y: 78, distance: 295.0
click at [173, 78] on main "The MLC Public Work Search The accuracy and completeness of The MLC's data is d…" at bounding box center [617, 261] width 1234 height 853
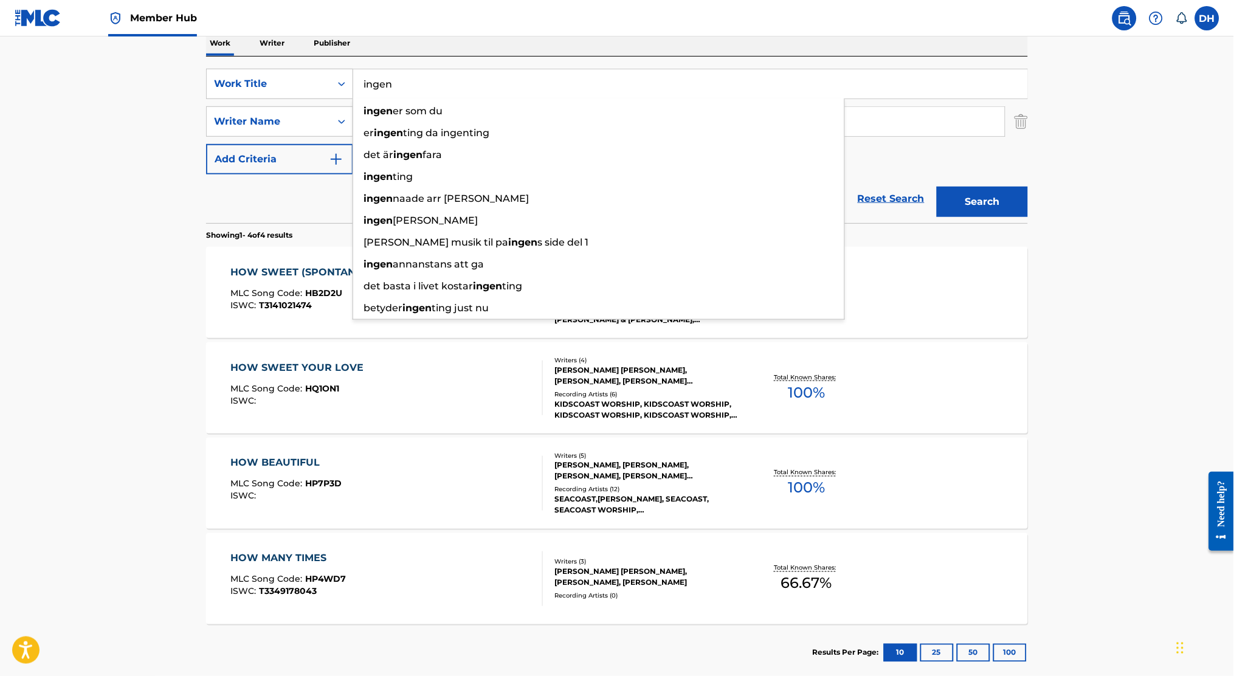
type input "ingen"
click at [73, 147] on main "The MLC Public Work Search The accuracy and completeness of The MLC's data is d…" at bounding box center [617, 261] width 1234 height 853
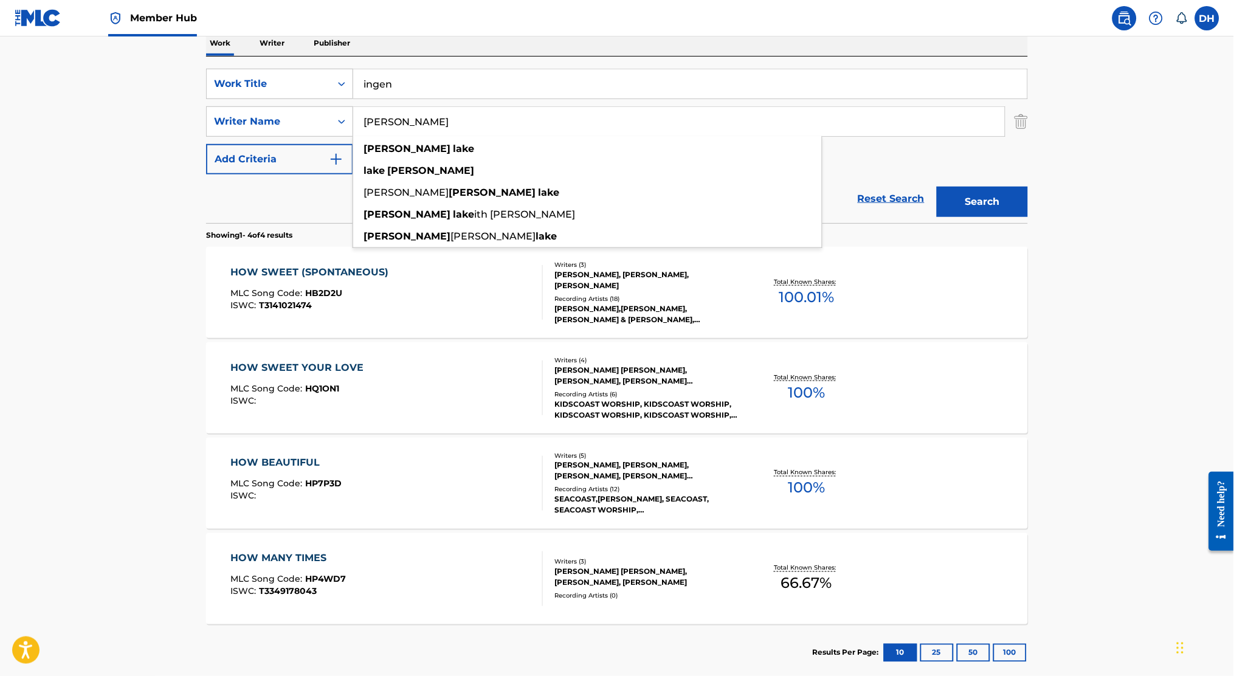
drag, startPoint x: 419, startPoint y: 123, endPoint x: 110, endPoint y: 117, distance: 308.9
click at [110, 117] on main "The MLC Public Work Search The accuracy and completeness of The MLC's data is d…" at bounding box center [617, 261] width 1234 height 853
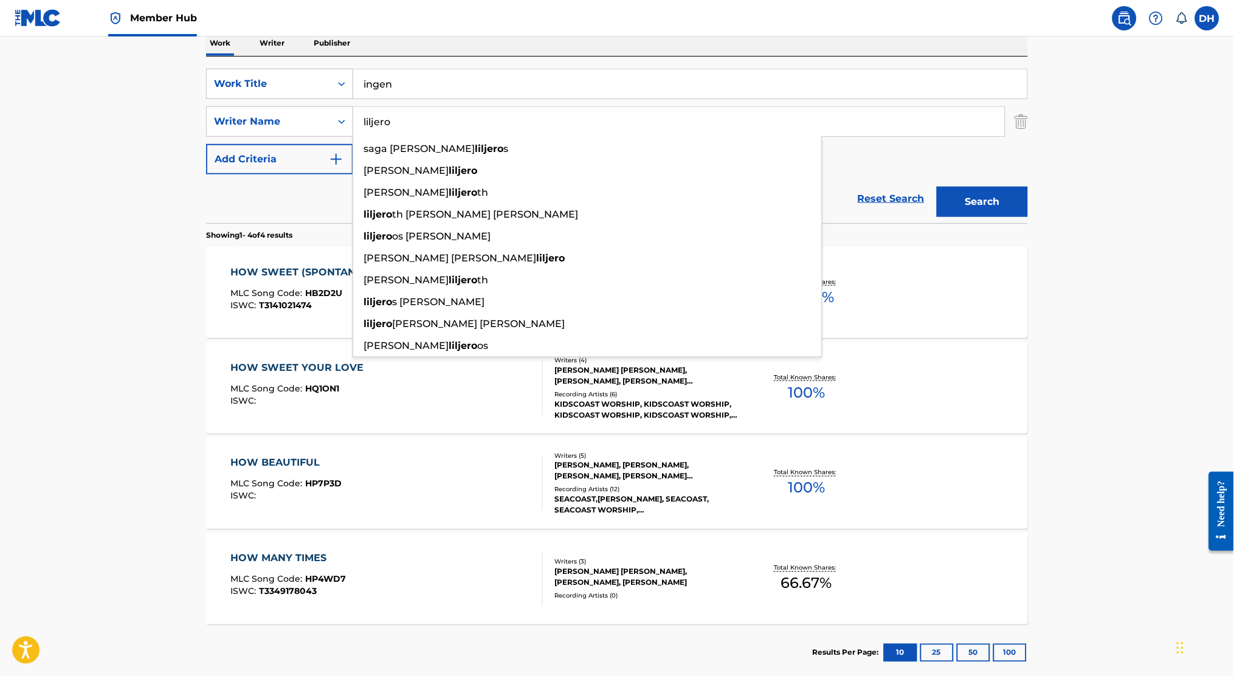
type input "liljero"
click at [937, 187] on button "Search" at bounding box center [982, 202] width 91 height 30
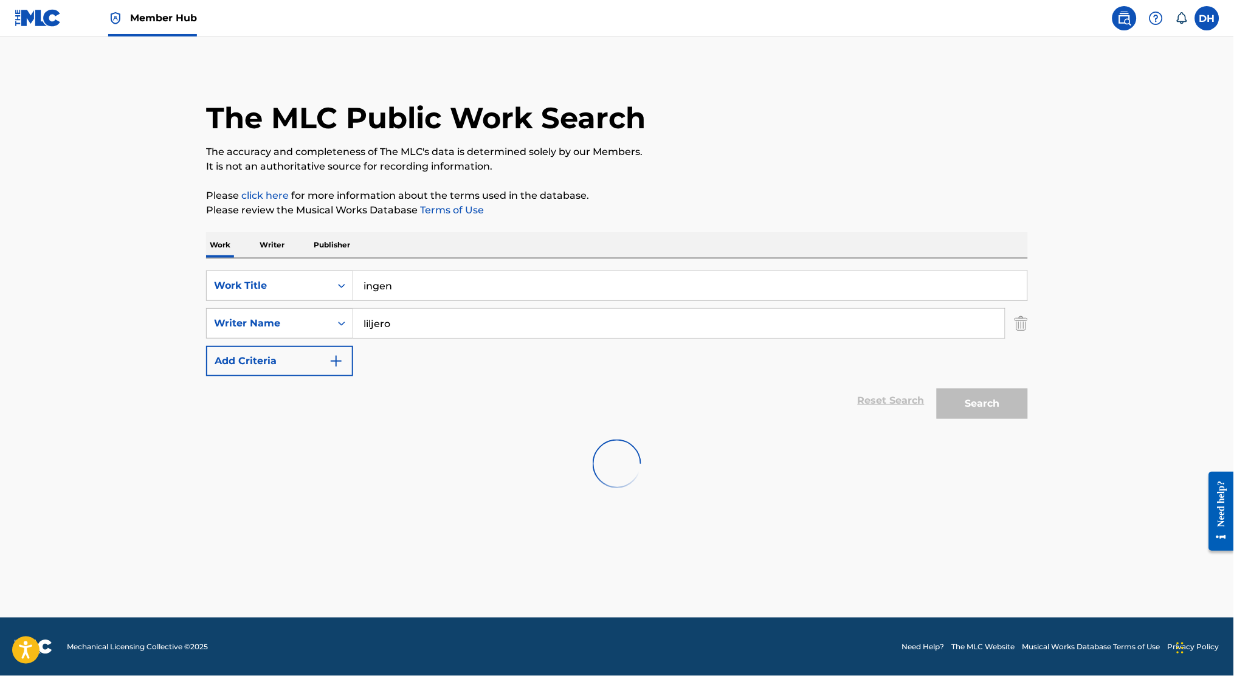
scroll to position [0, 0]
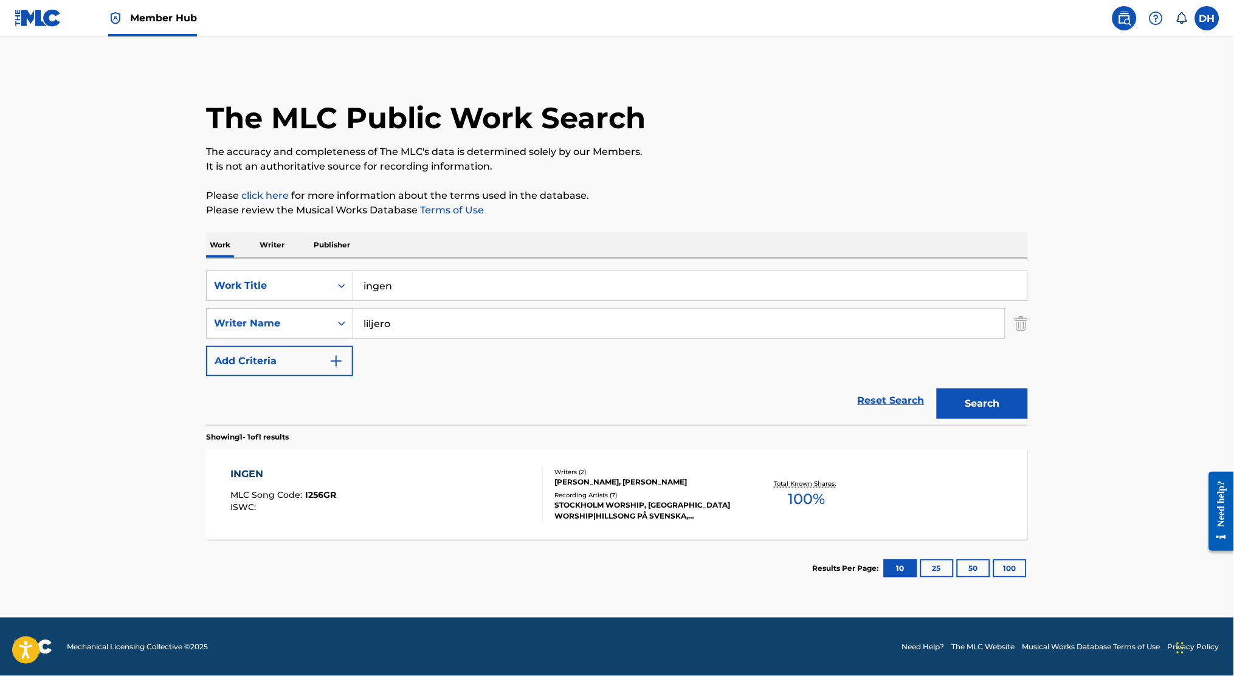
click at [378, 505] on div "INGEN MLC Song Code : I256GR ISWC :" at bounding box center [387, 494] width 313 height 55
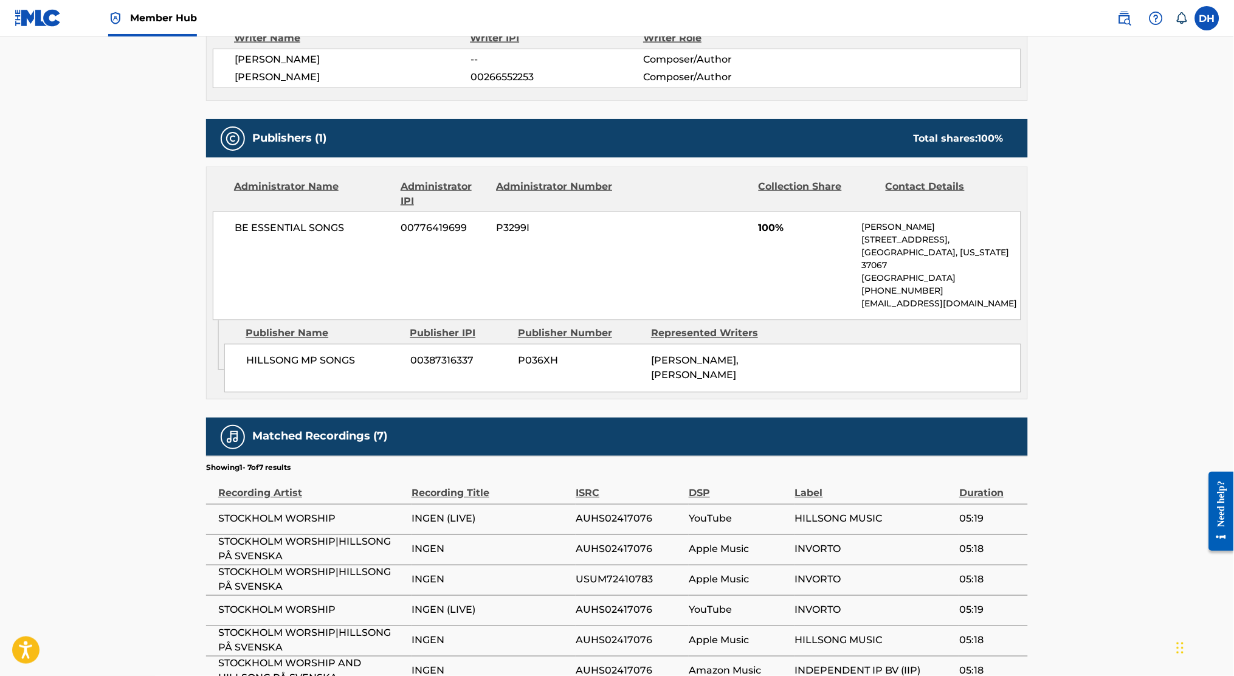
scroll to position [575, 0]
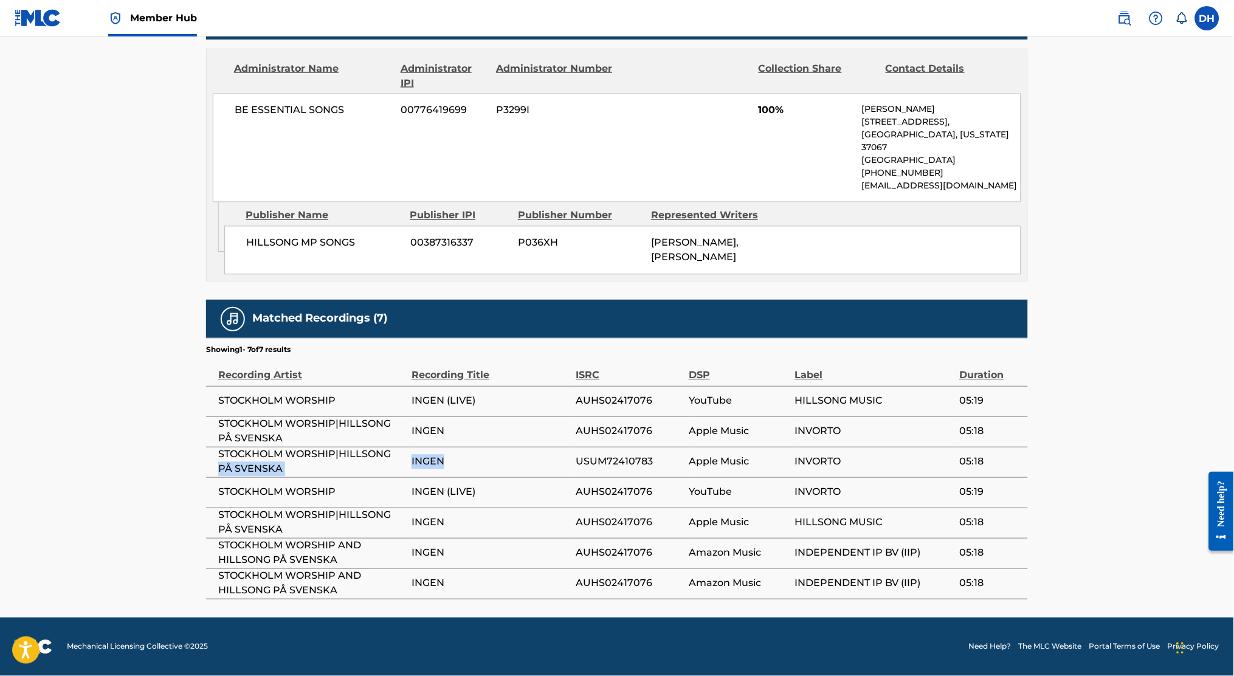
drag, startPoint x: 409, startPoint y: 452, endPoint x: 481, endPoint y: 465, distance: 73.5
click at [481, 465] on tr "STOCKHOLM WORSHIP|HILLSONG PÅ SVENSKA INGEN USUM72410783 Apple Music INVORTO 05…" at bounding box center [617, 462] width 822 height 30
